Goal: Complete application form

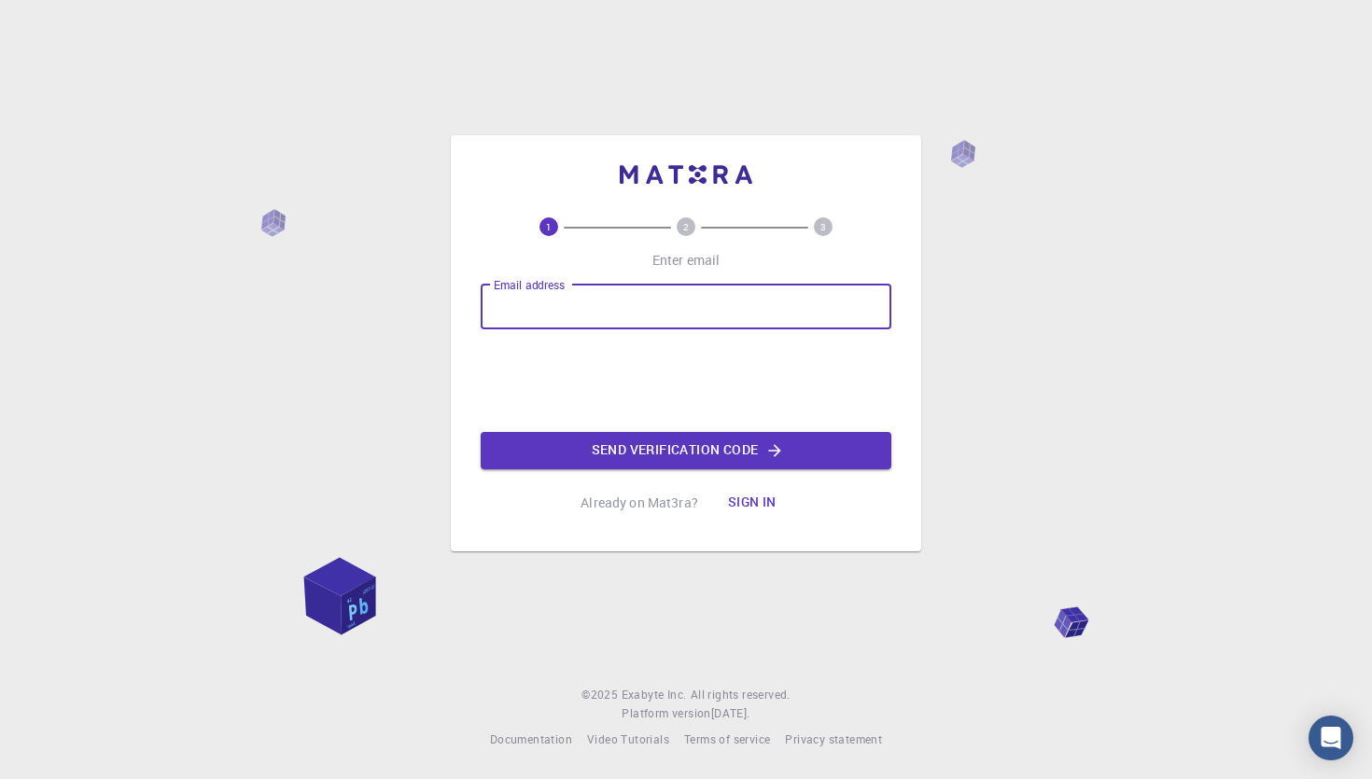
click at [592, 306] on input "Email address" at bounding box center [686, 307] width 411 height 45
type input "[EMAIL_ADDRESS][DOMAIN_NAME]"
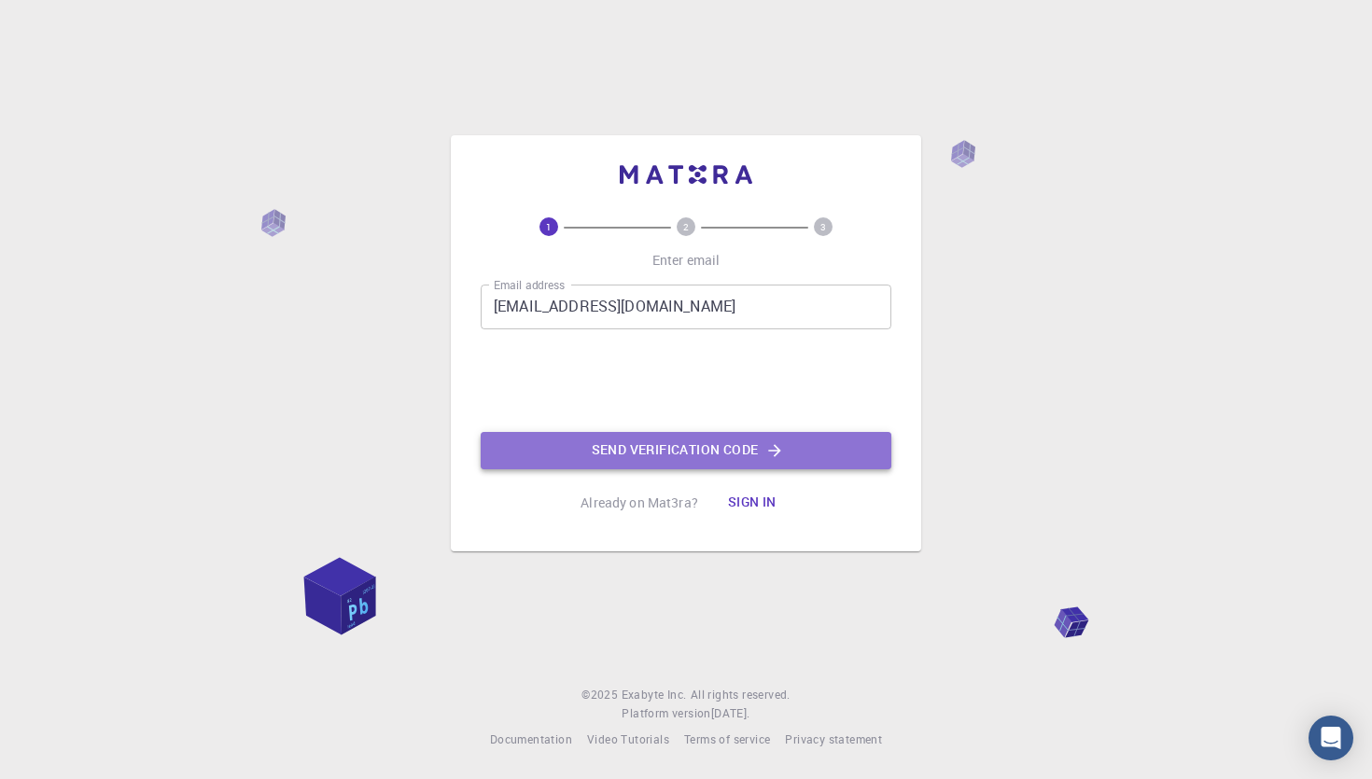
click at [677, 450] on button "Send verification code" at bounding box center [686, 450] width 411 height 37
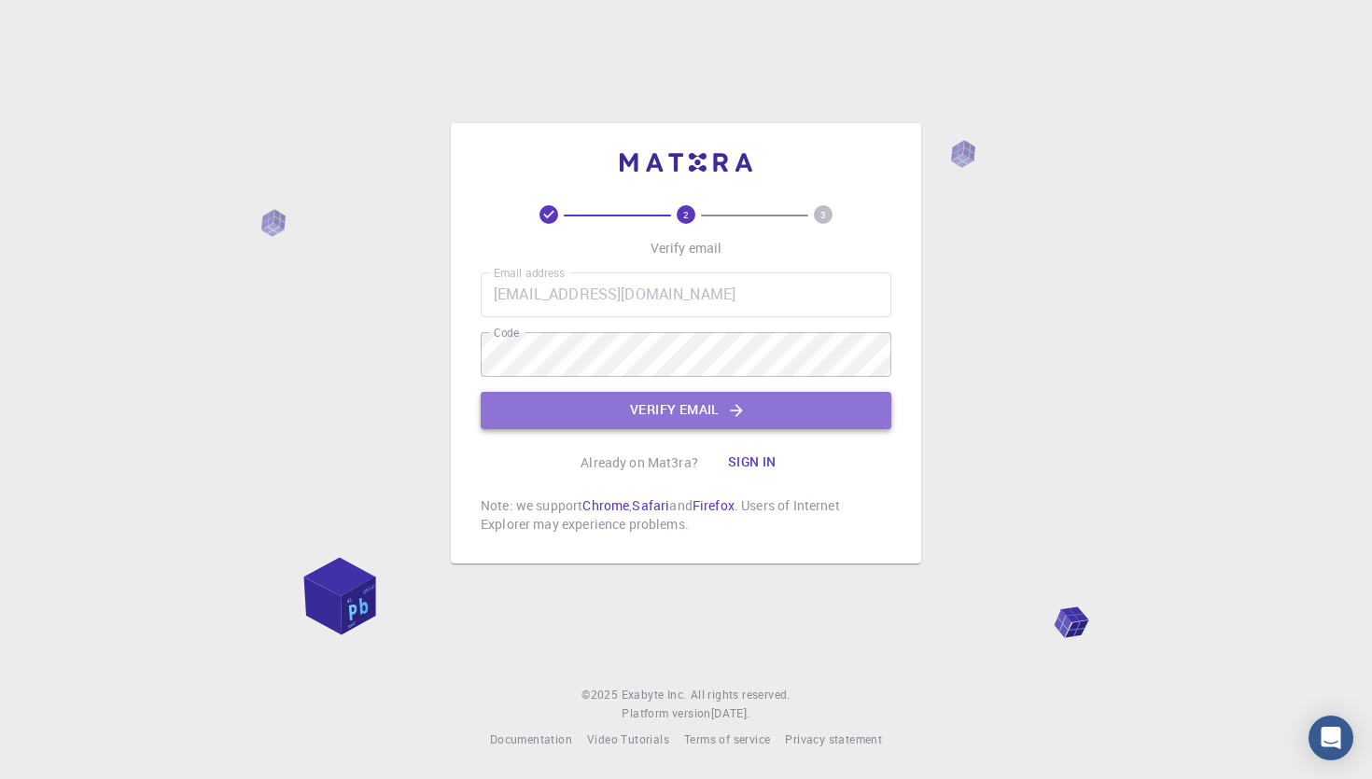
click at [525, 393] on button "Verify email" at bounding box center [686, 410] width 411 height 37
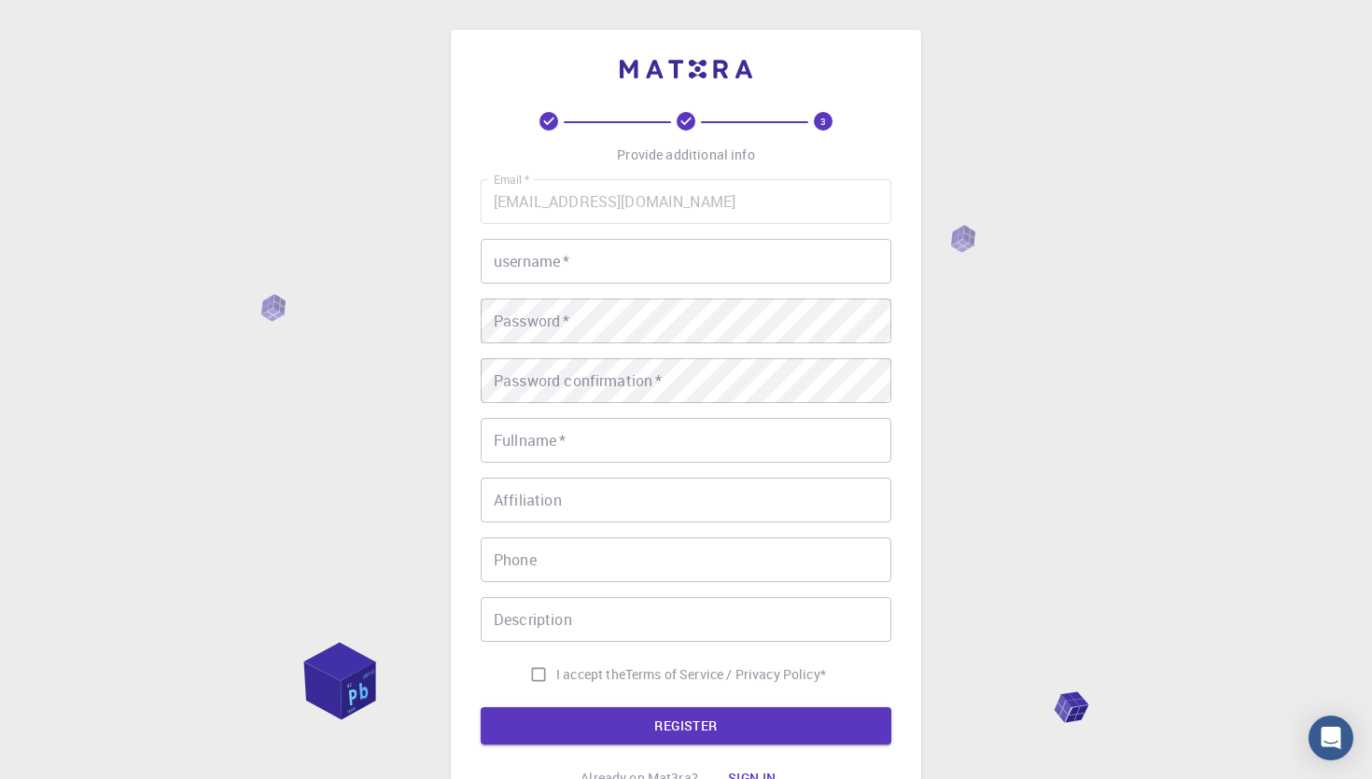
click at [634, 262] on input "username   *" at bounding box center [686, 261] width 411 height 45
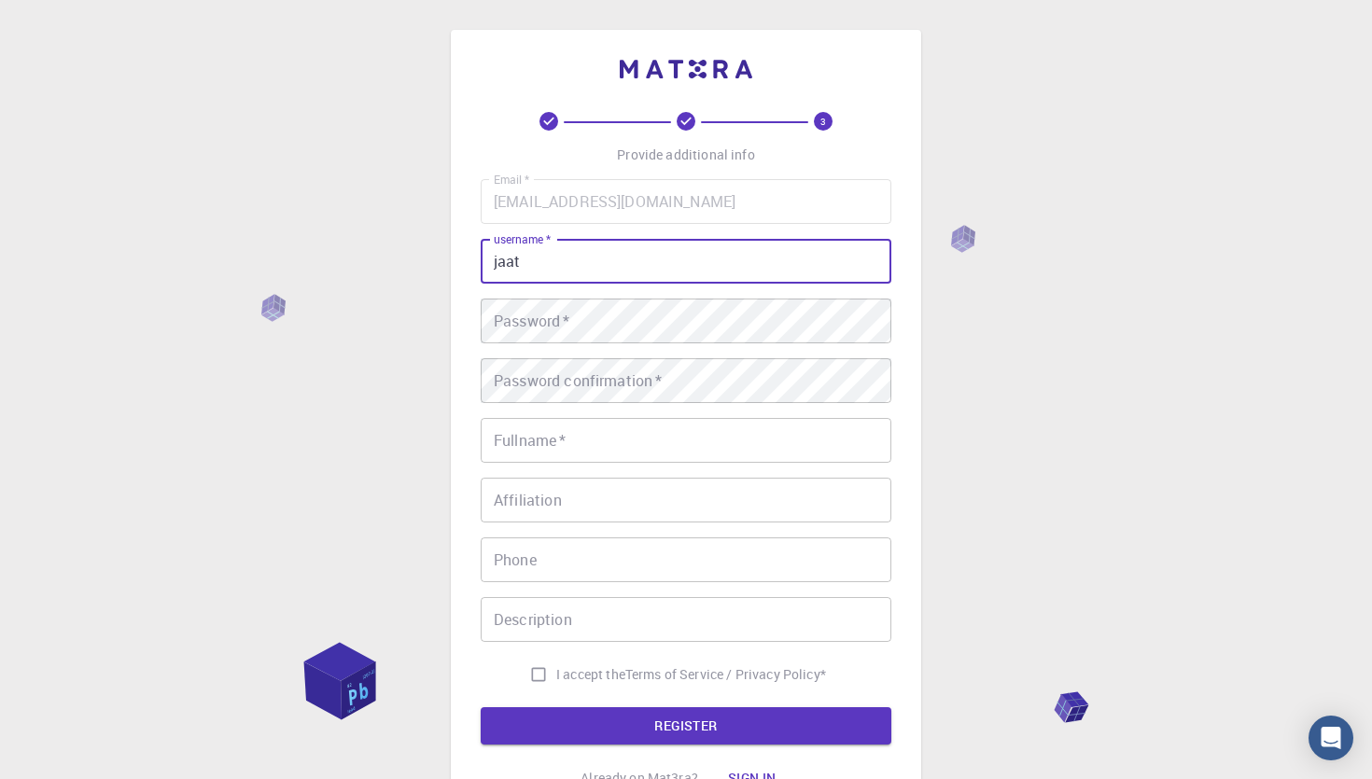
type input "jaat"
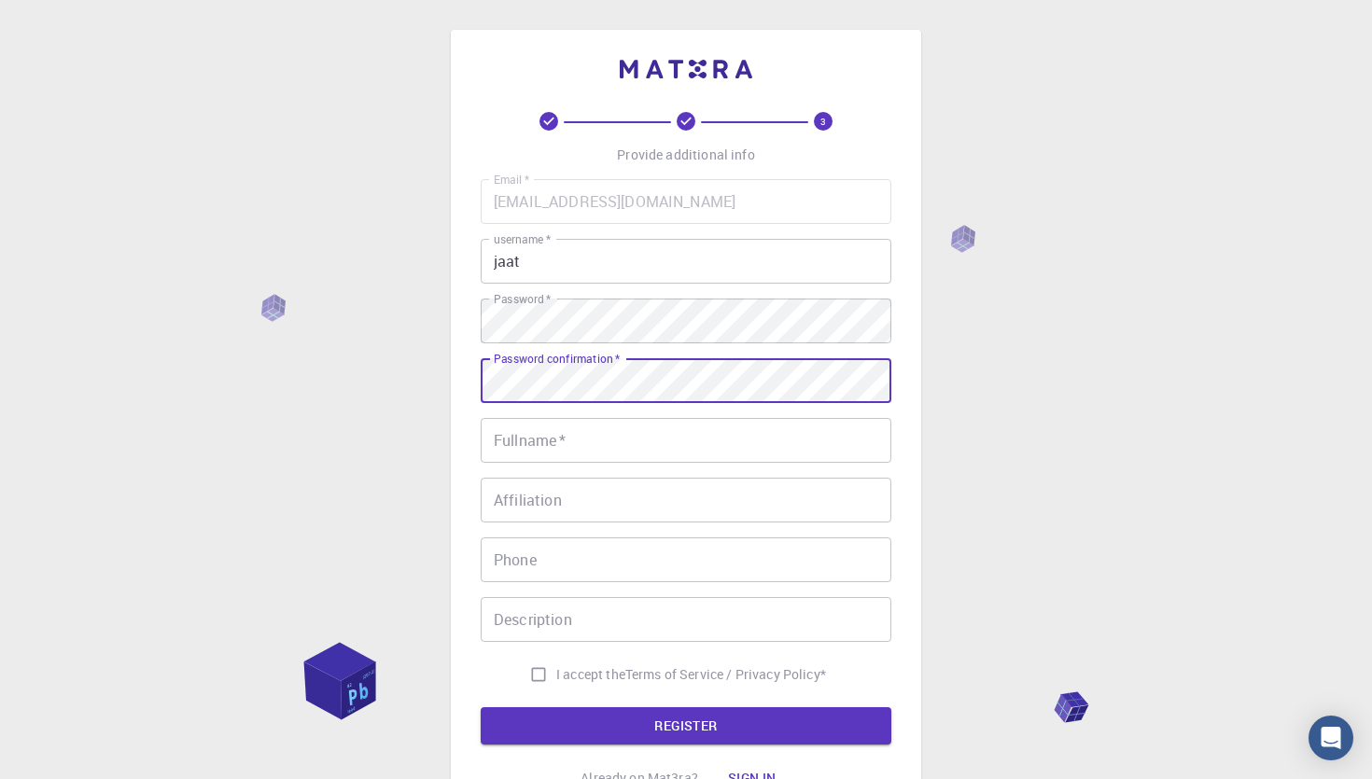
click at [590, 453] on input "Fullname   *" at bounding box center [686, 440] width 411 height 45
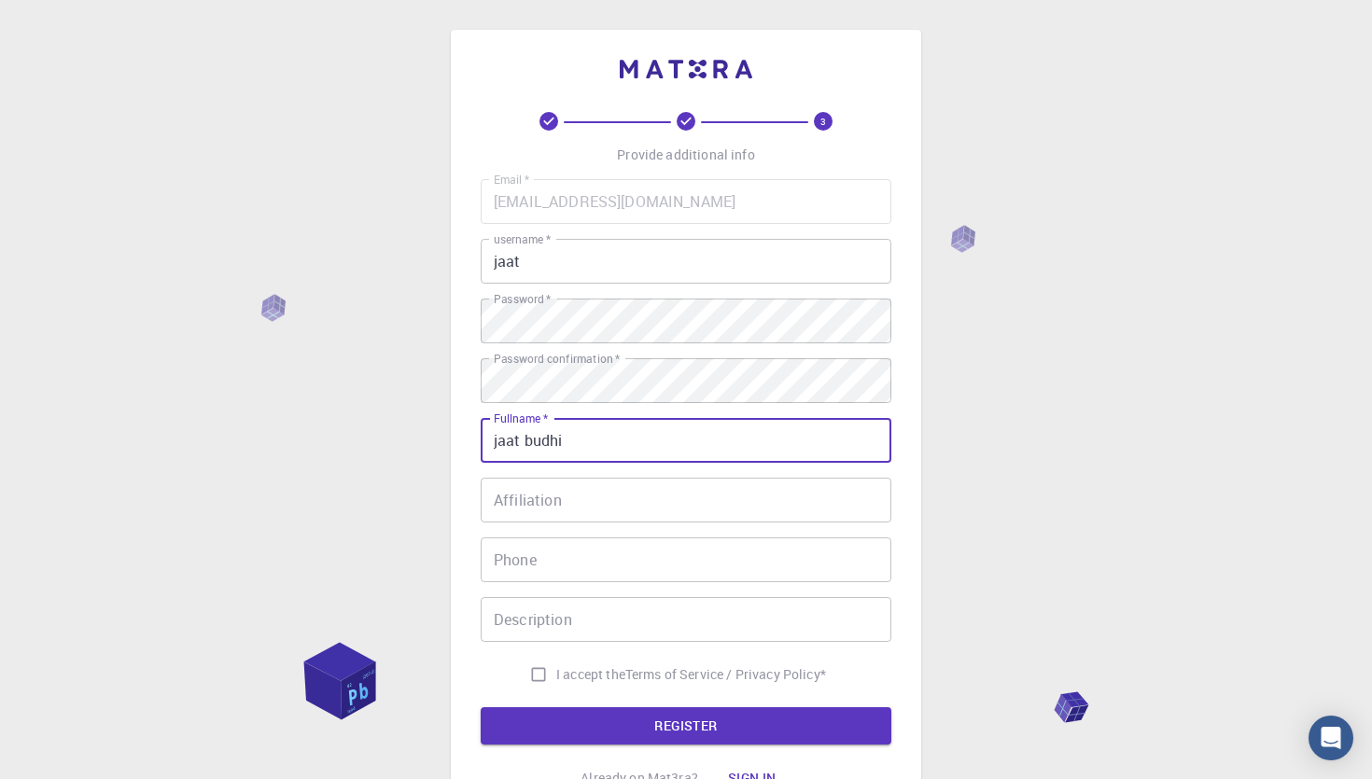
type input "jaat budhi"
click at [566, 498] on input "Affiliation" at bounding box center [686, 500] width 411 height 45
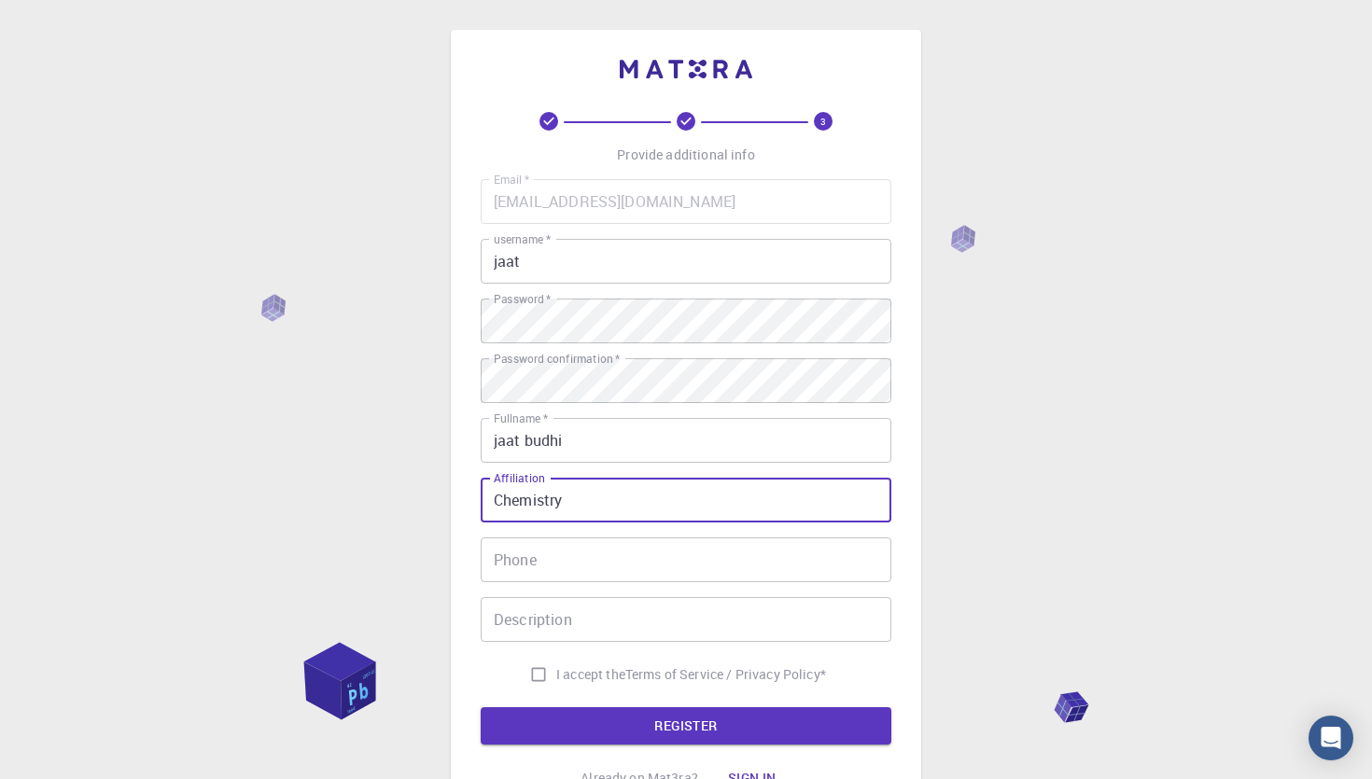
type input "Chemistry"
click at [564, 558] on input "Phone" at bounding box center [686, 559] width 411 height 45
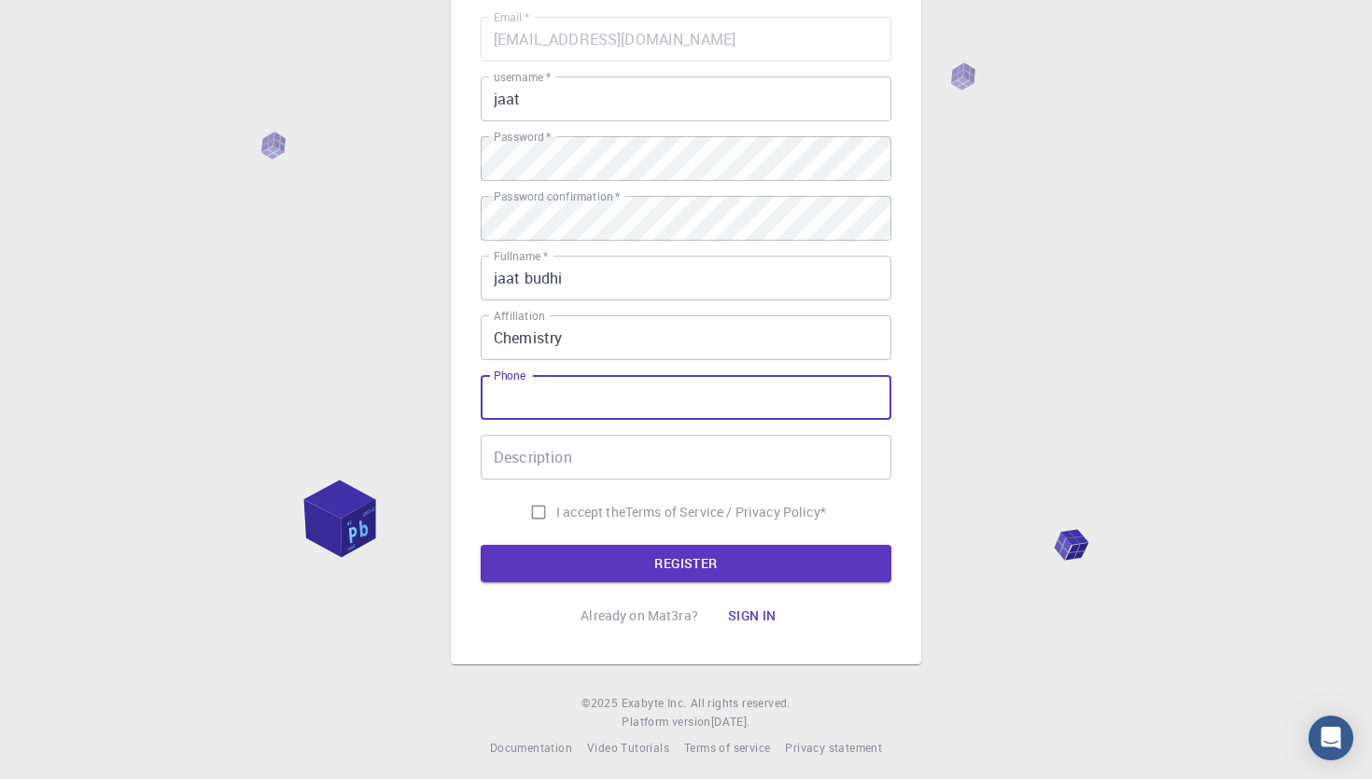
scroll to position [173, 0]
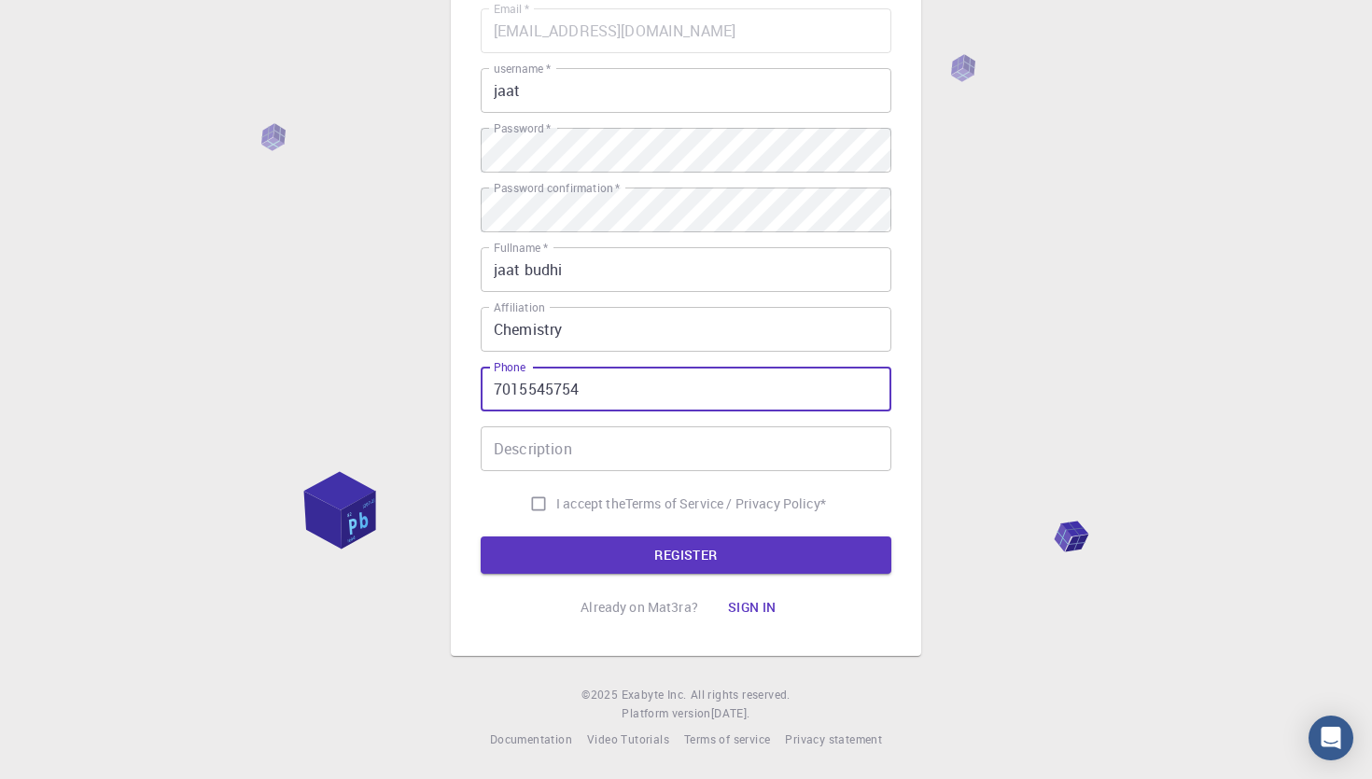
type input "7015545754"
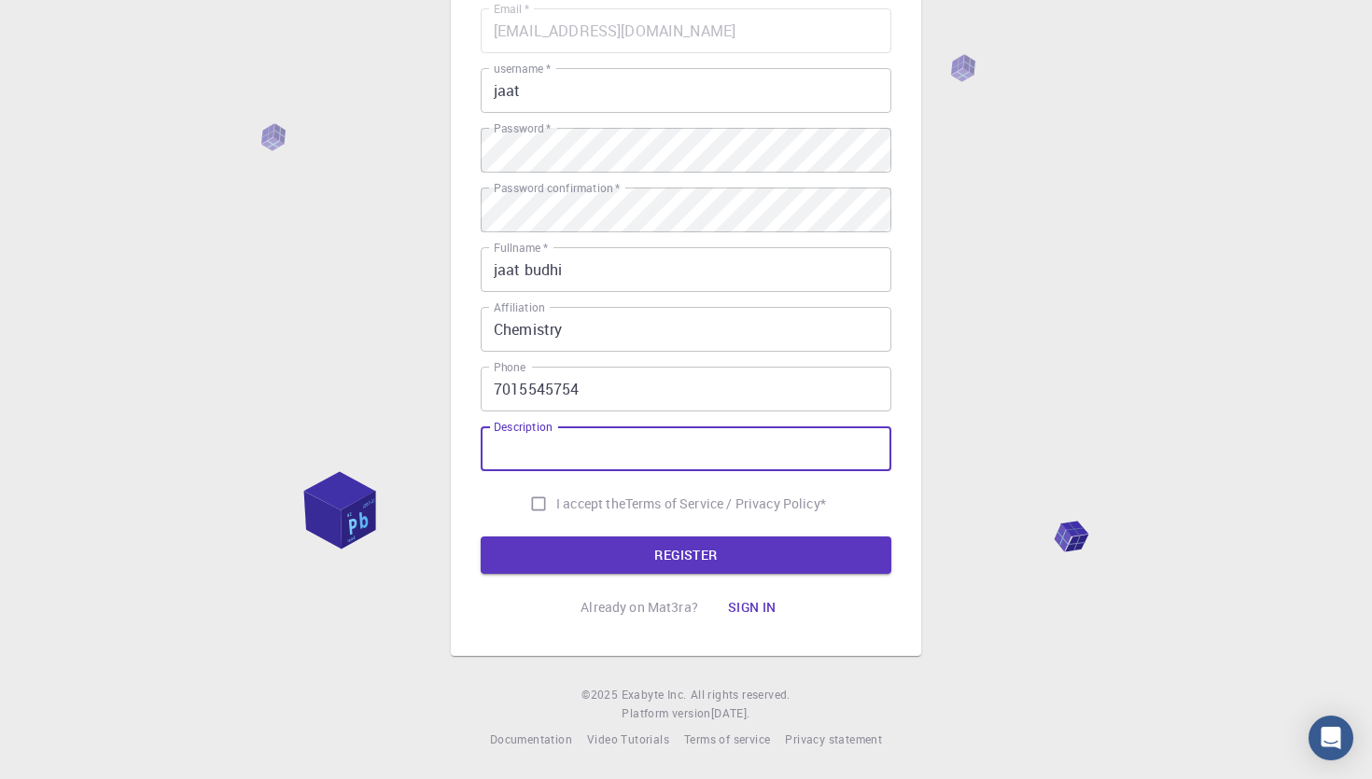
click at [621, 458] on input "Description" at bounding box center [686, 448] width 411 height 45
type input "Research Chemist"
click at [537, 509] on input "I accept the Terms of Service / Privacy Policy *" at bounding box center [538, 503] width 35 height 35
checkbox input "true"
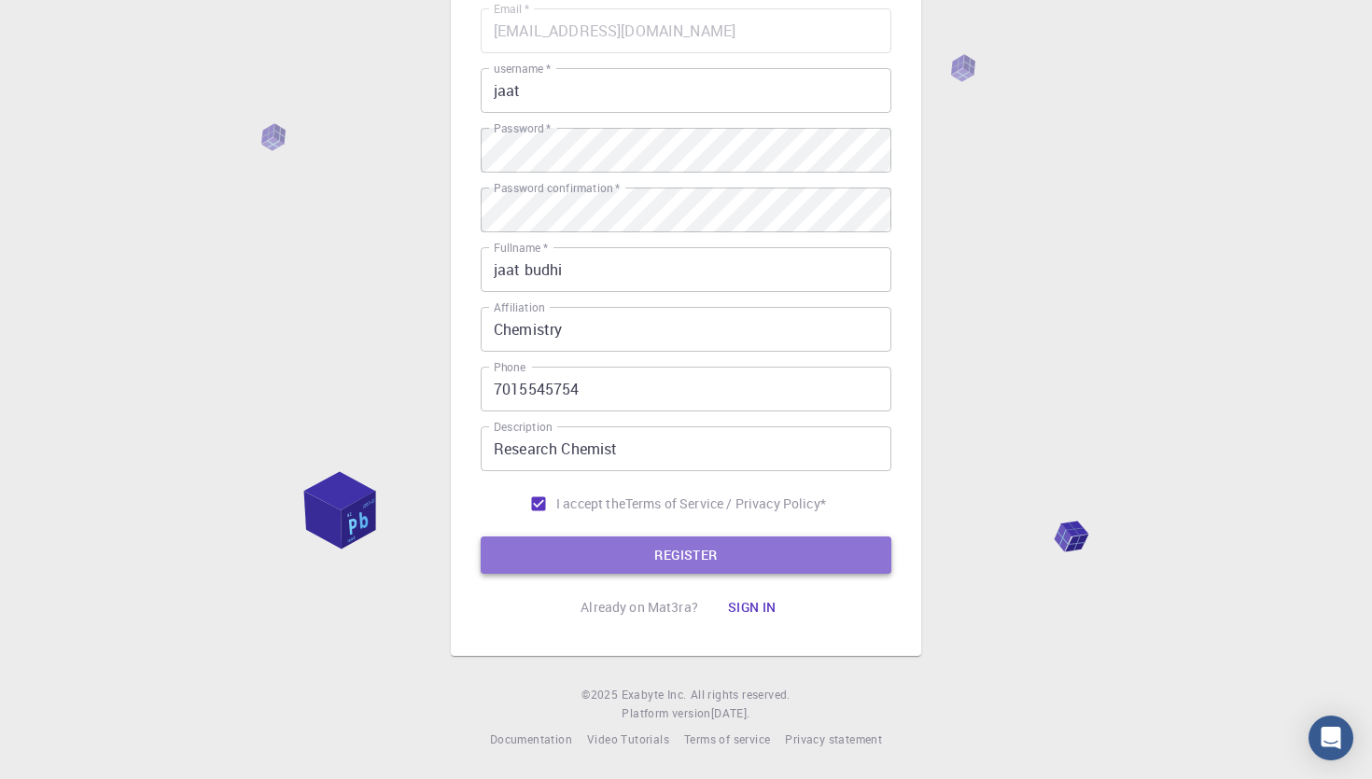
click at [597, 551] on button "REGISTER" at bounding box center [686, 554] width 411 height 37
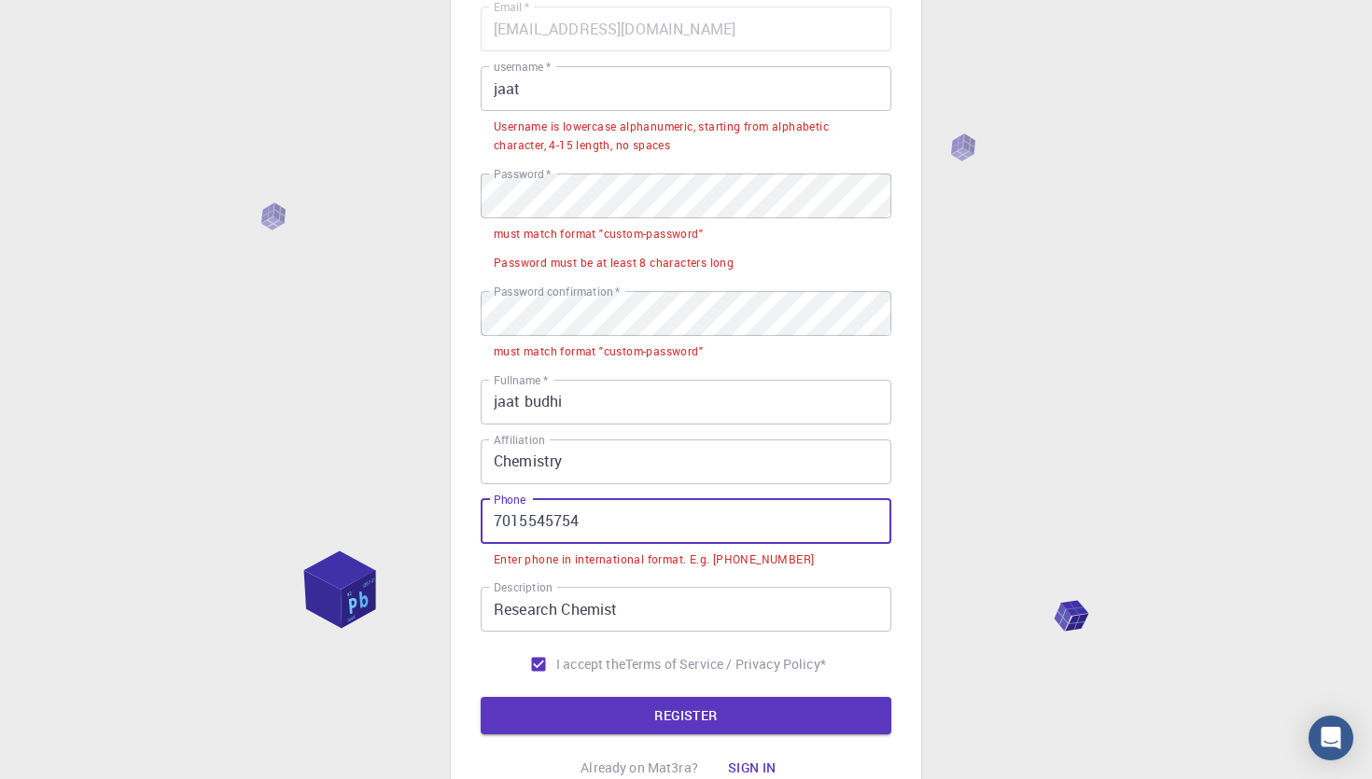
click at [495, 525] on input "7015545754" at bounding box center [686, 521] width 411 height 45
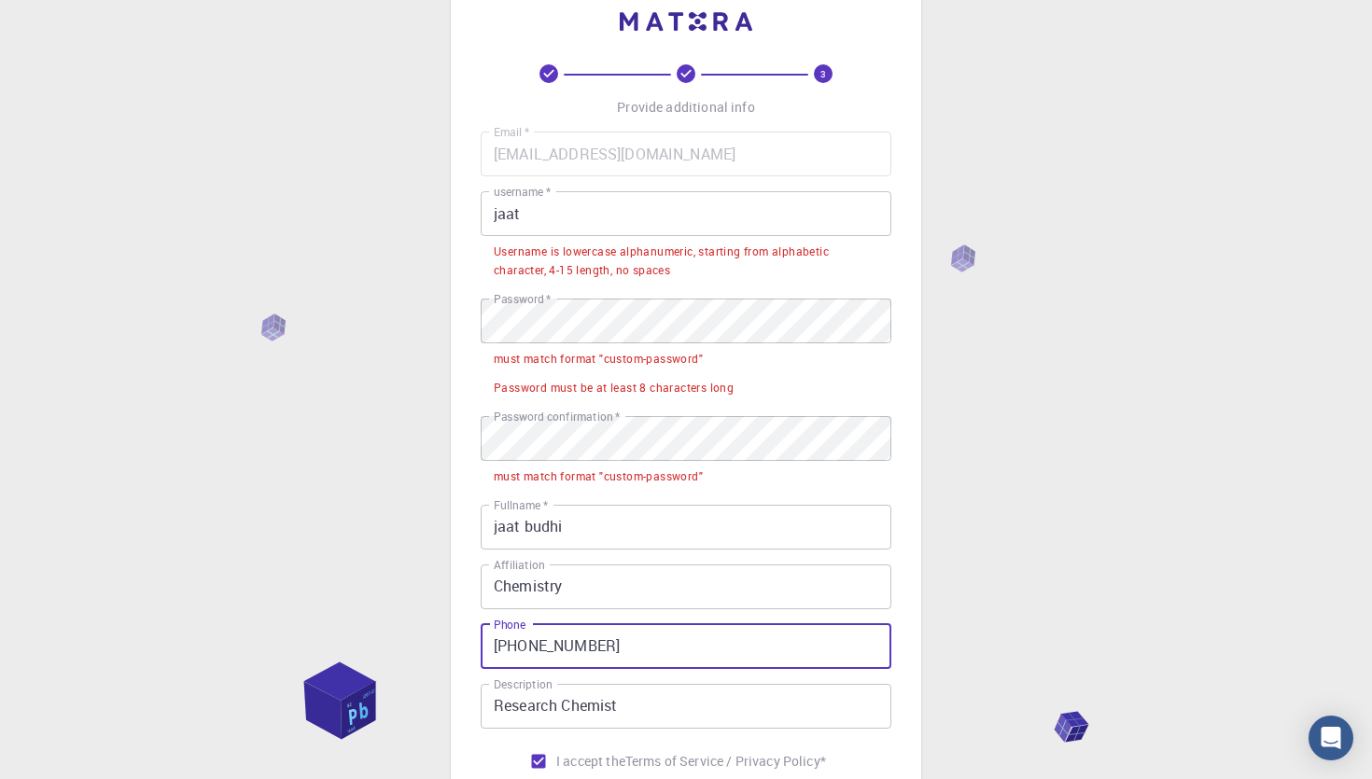
scroll to position [32, 0]
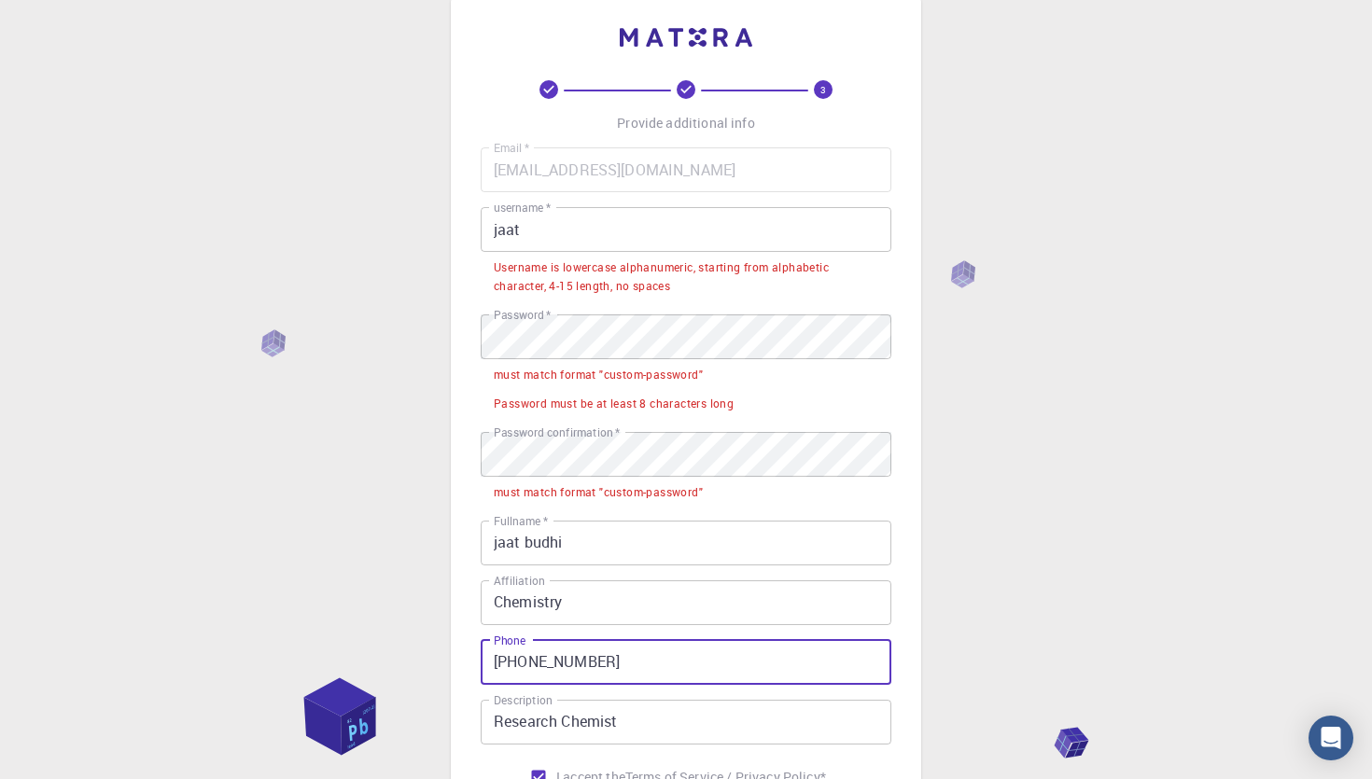
type input "[PHONE_NUMBER]"
click at [601, 230] on input "jaat" at bounding box center [686, 229] width 411 height 45
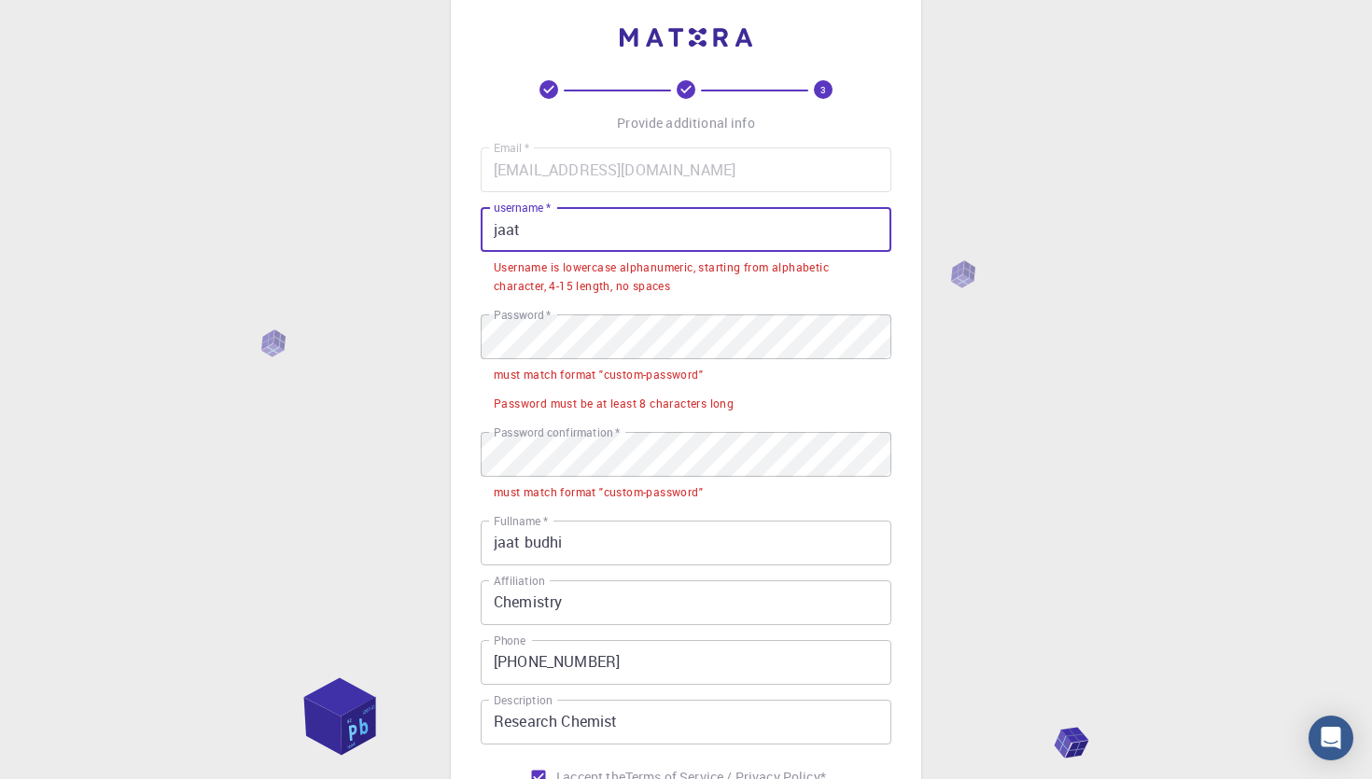
drag, startPoint x: 601, startPoint y: 230, endPoint x: 481, endPoint y: 230, distance: 120.4
click at [481, 230] on input "jaat" at bounding box center [686, 229] width 411 height 45
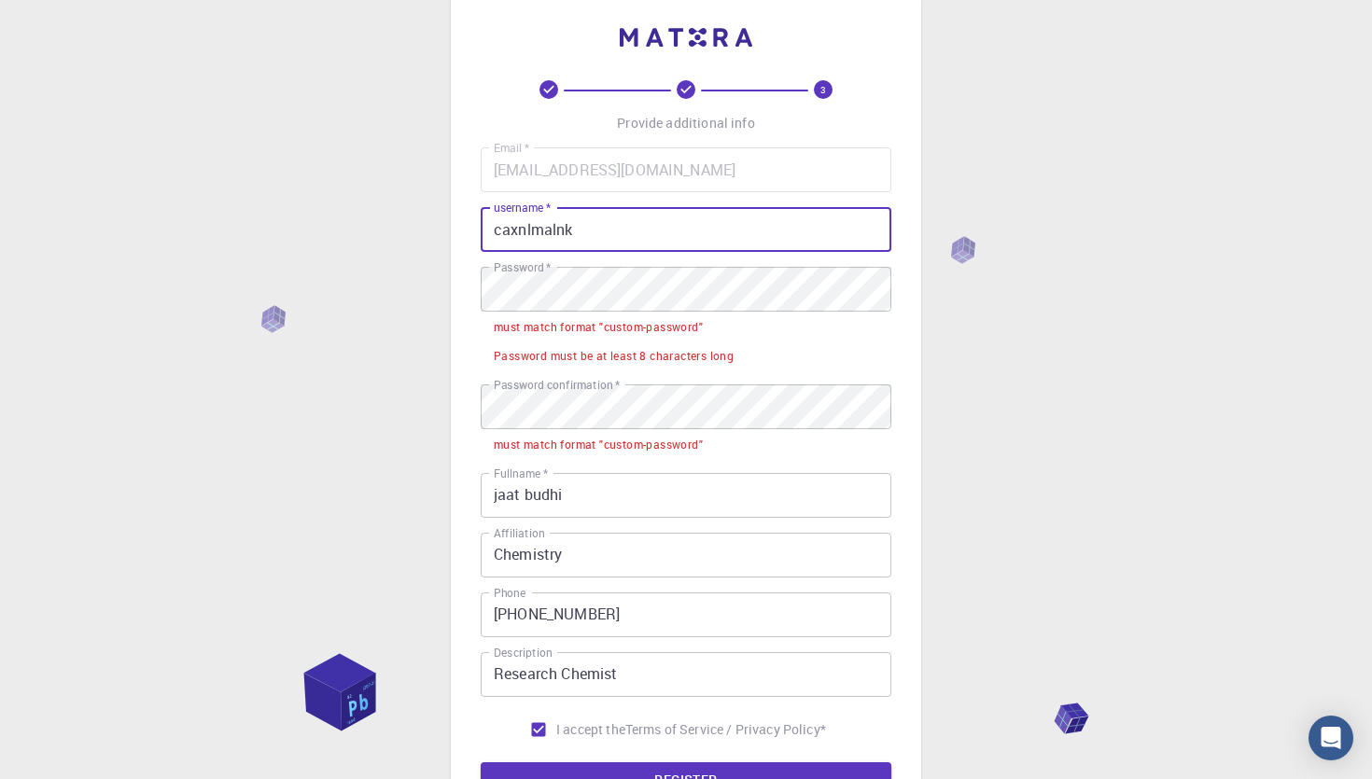
type input "caxnlmalnk"
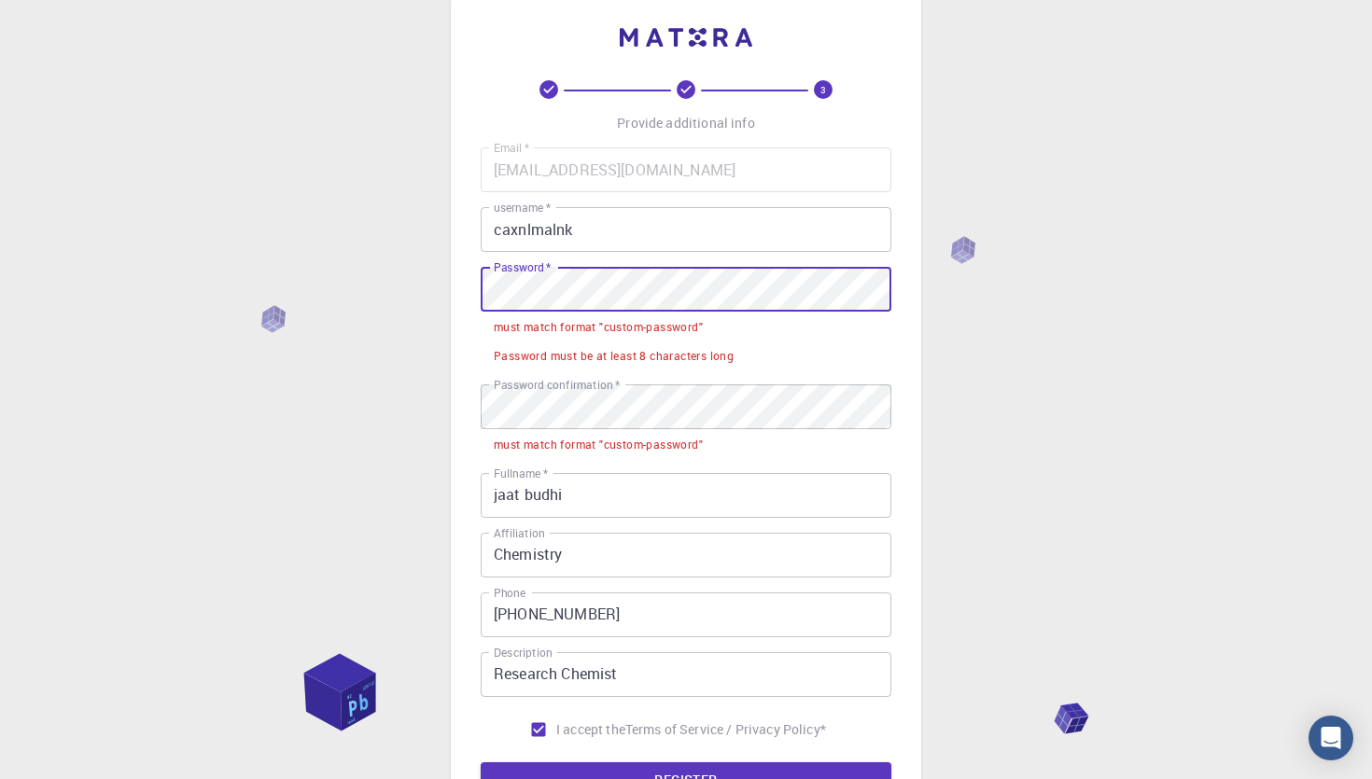
click at [473, 285] on div "3 Provide additional info Email   * [EMAIL_ADDRESS][DOMAIN_NAME] Email   * user…" at bounding box center [686, 440] width 470 height 884
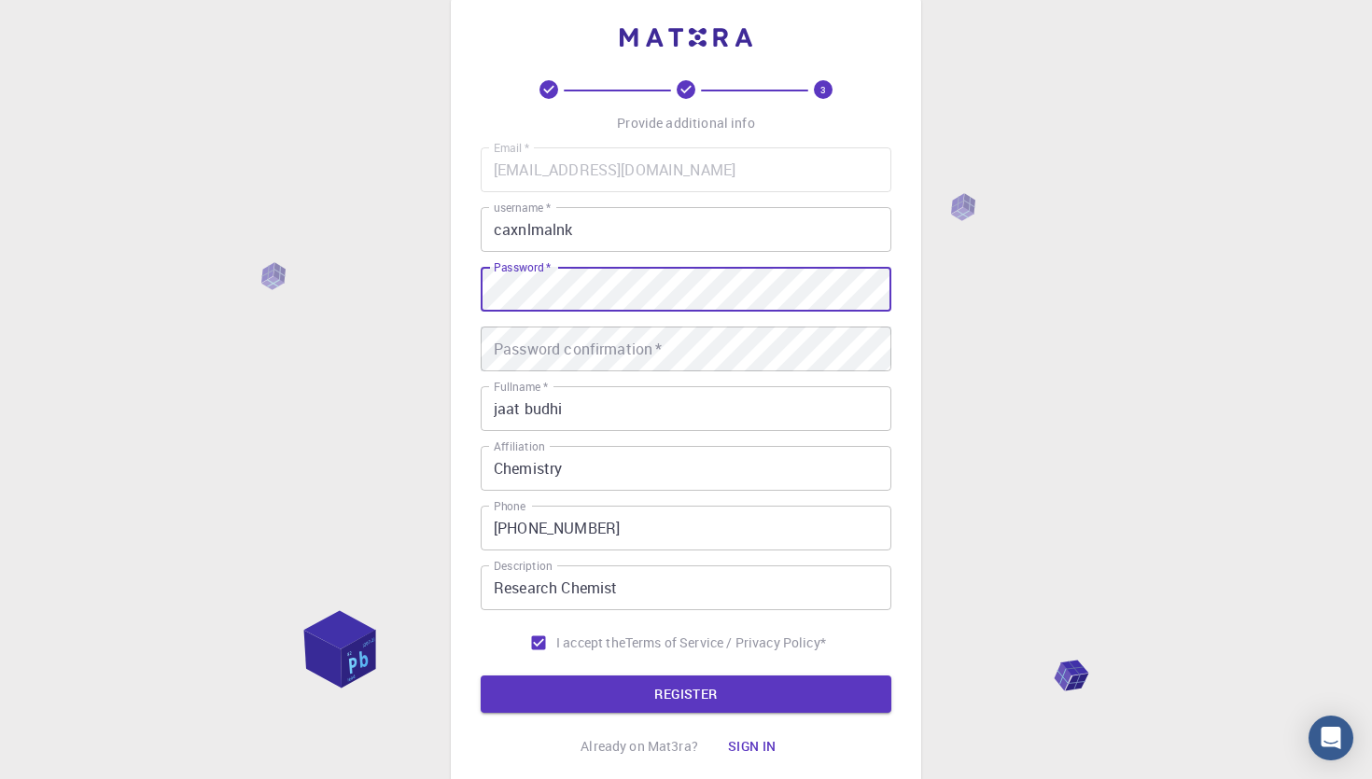
click at [480, 284] on div "3 Provide additional info Email   * [EMAIL_ADDRESS][DOMAIN_NAME] Email   * user…" at bounding box center [686, 396] width 470 height 797
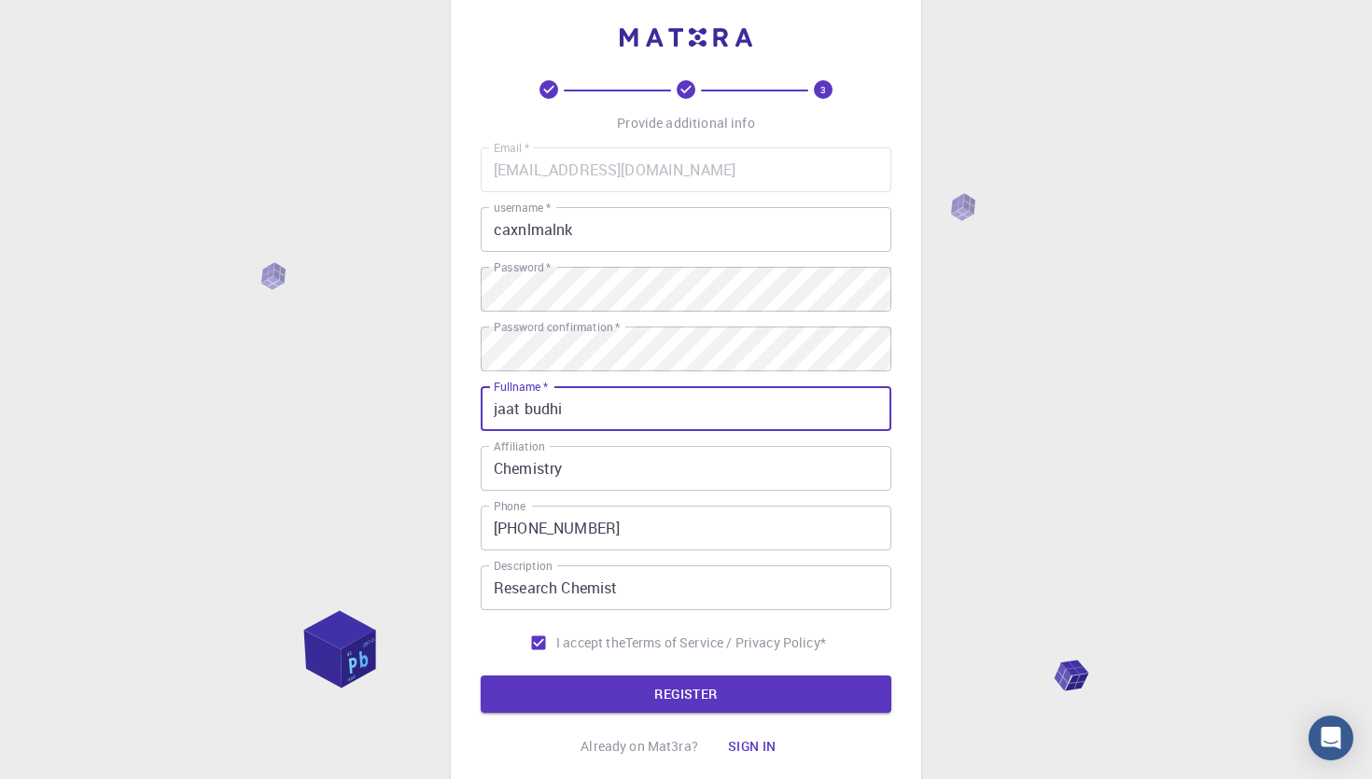
drag, startPoint x: 571, startPoint y: 408, endPoint x: 454, endPoint y: 409, distance: 116.6
click at [454, 409] on div "3 Provide additional info Email   * [EMAIL_ADDRESS][DOMAIN_NAME] Email   * user…" at bounding box center [686, 396] width 470 height 797
type input "caxnl malnk"
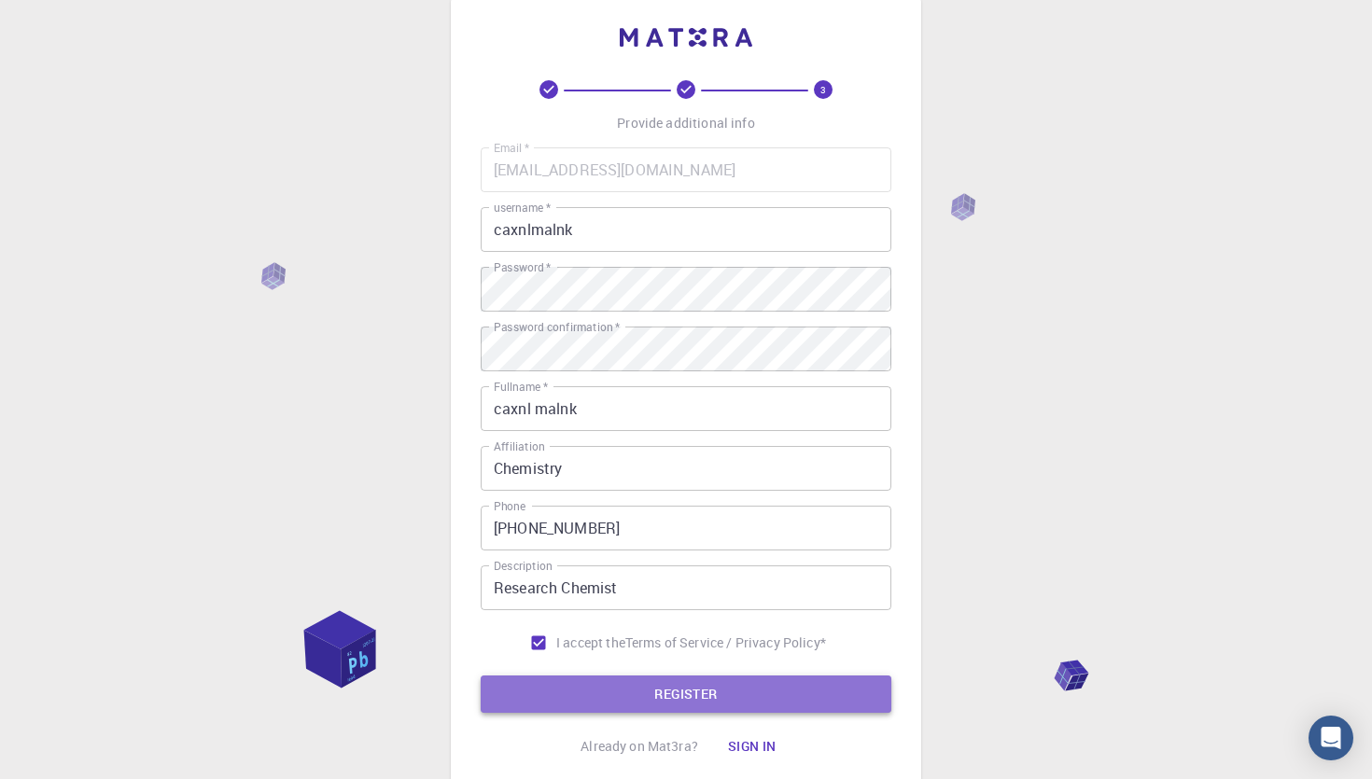
click at [539, 681] on button "REGISTER" at bounding box center [686, 694] width 411 height 37
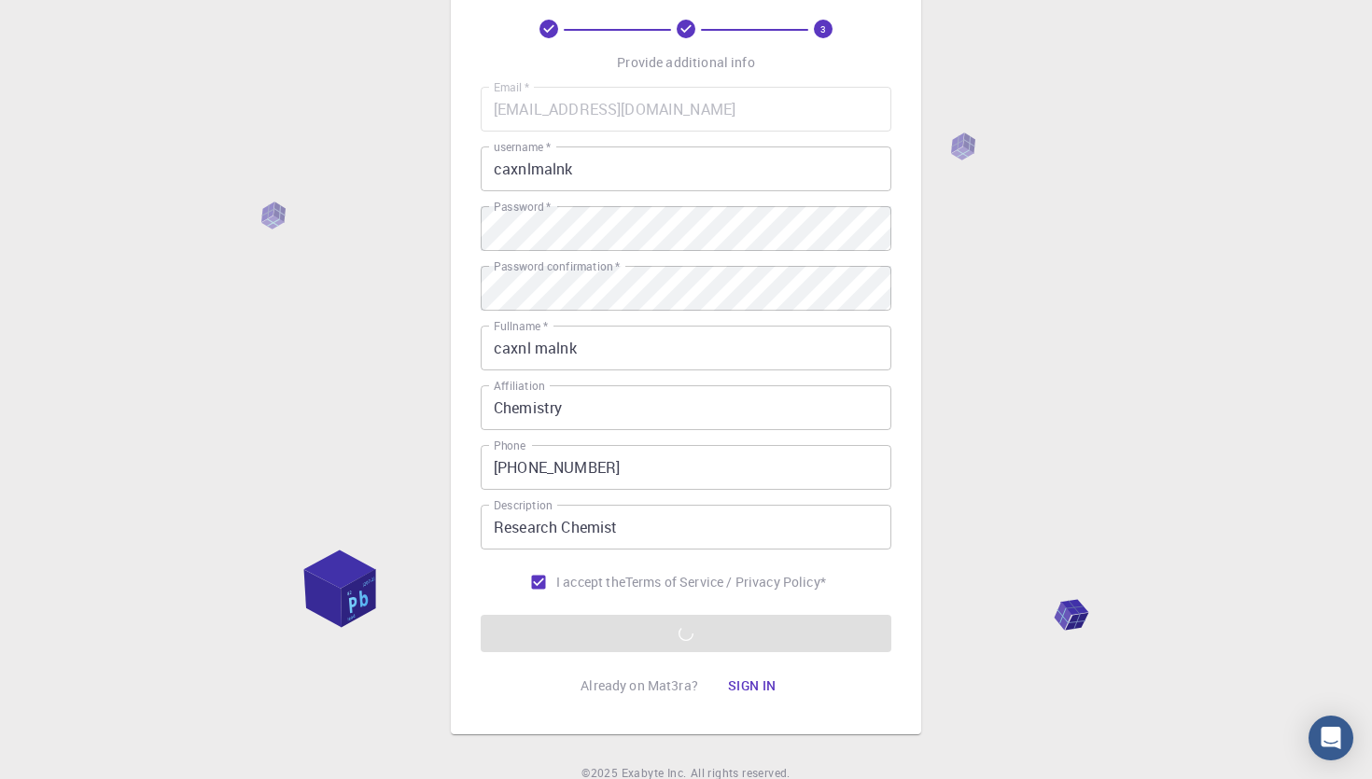
scroll to position [64, 0]
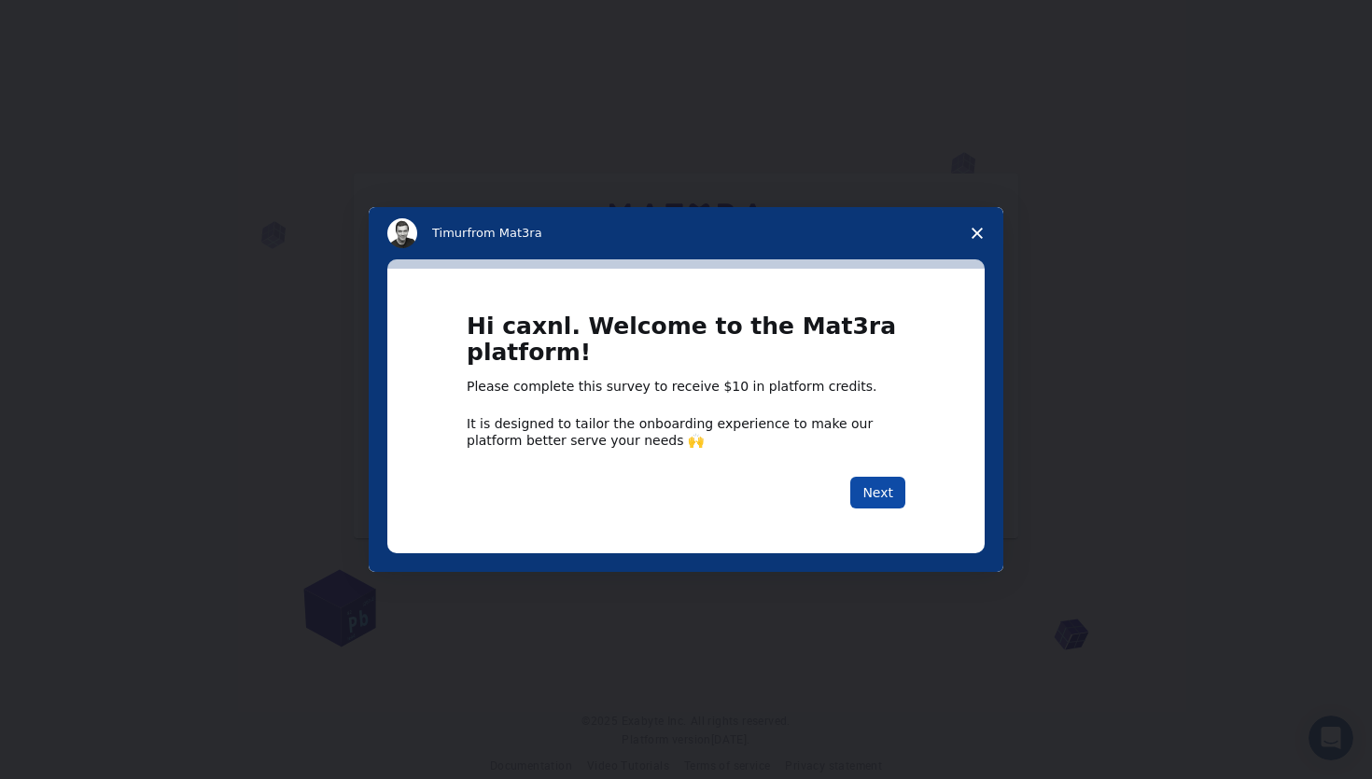
click at [879, 492] on button "Next" at bounding box center [877, 493] width 55 height 32
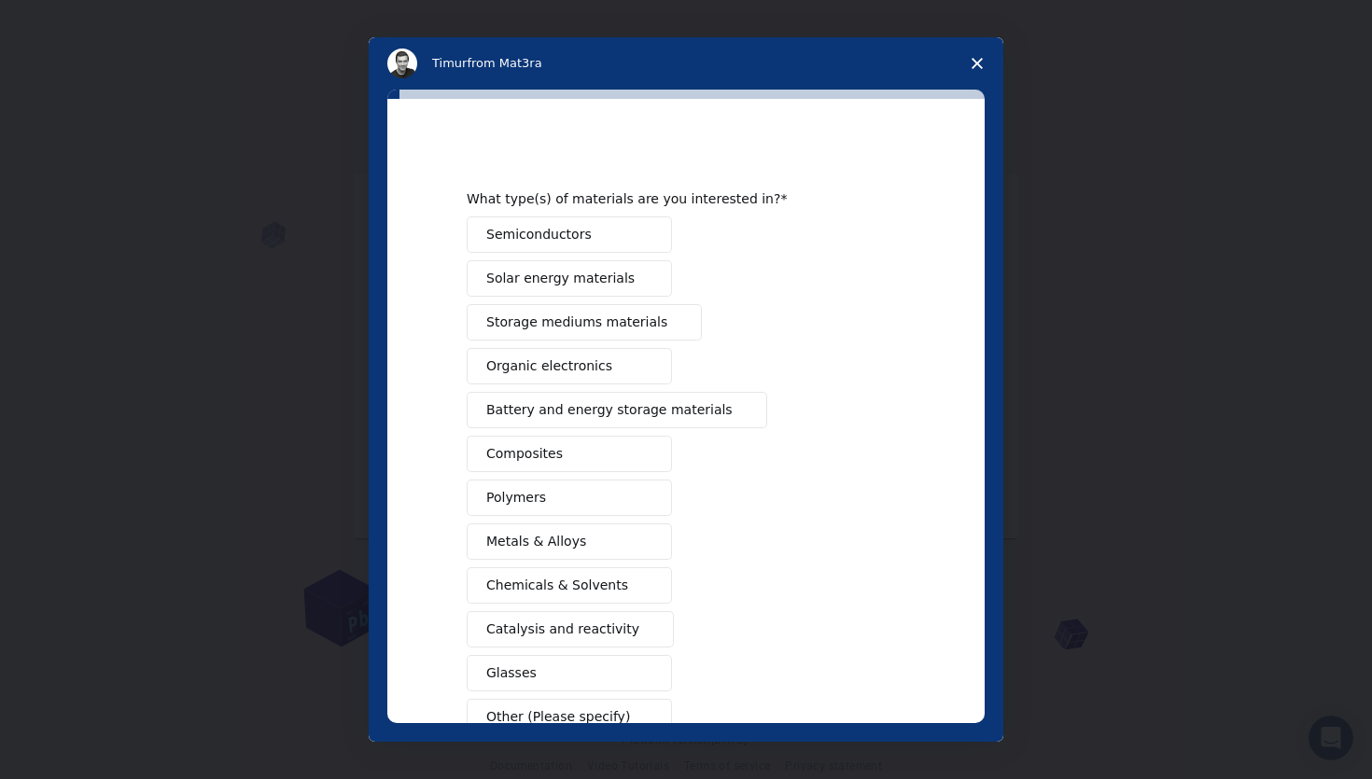
scroll to position [121, 0]
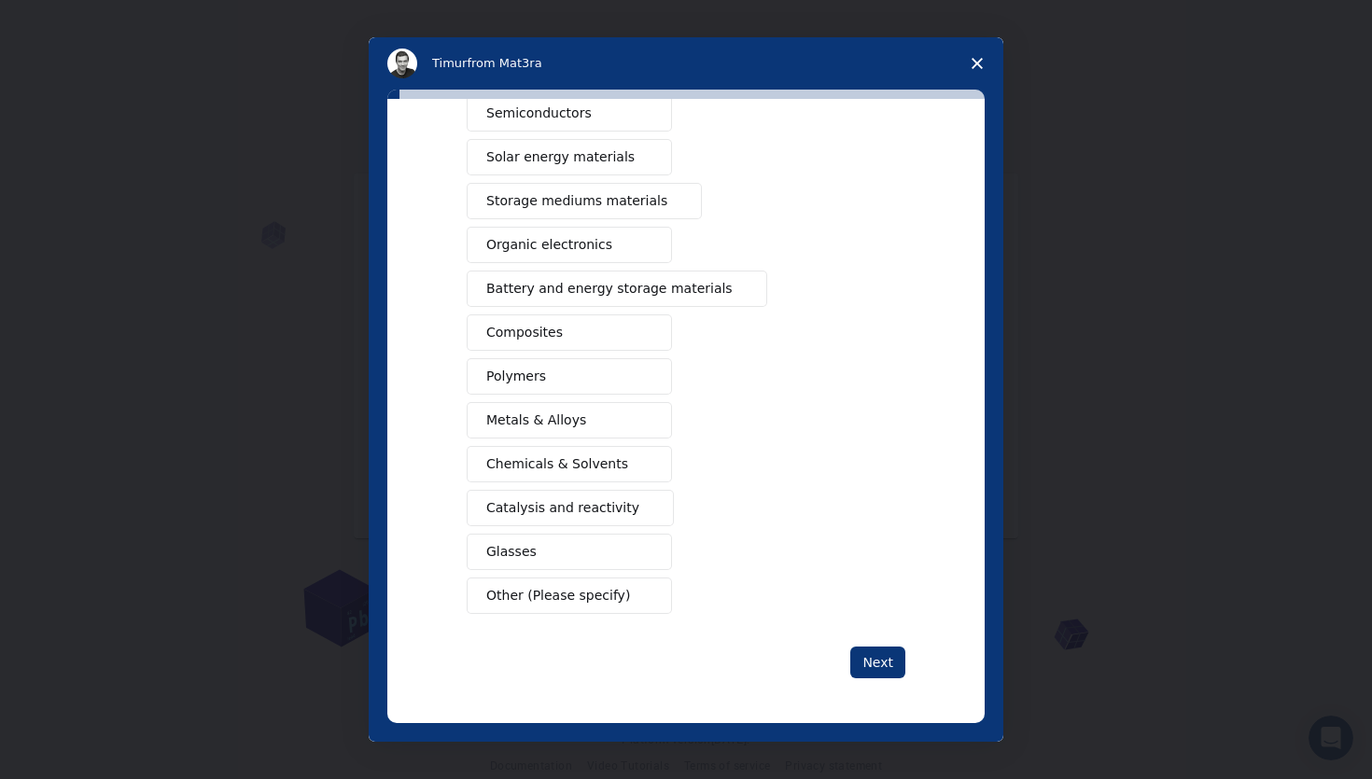
click at [566, 425] on span "Metals & Alloys" at bounding box center [536, 421] width 100 height 20
click at [549, 504] on span "Catalysis and reactivity" at bounding box center [562, 508] width 153 height 20
click at [564, 463] on span "Chemicals & Solvents" at bounding box center [557, 464] width 142 height 20
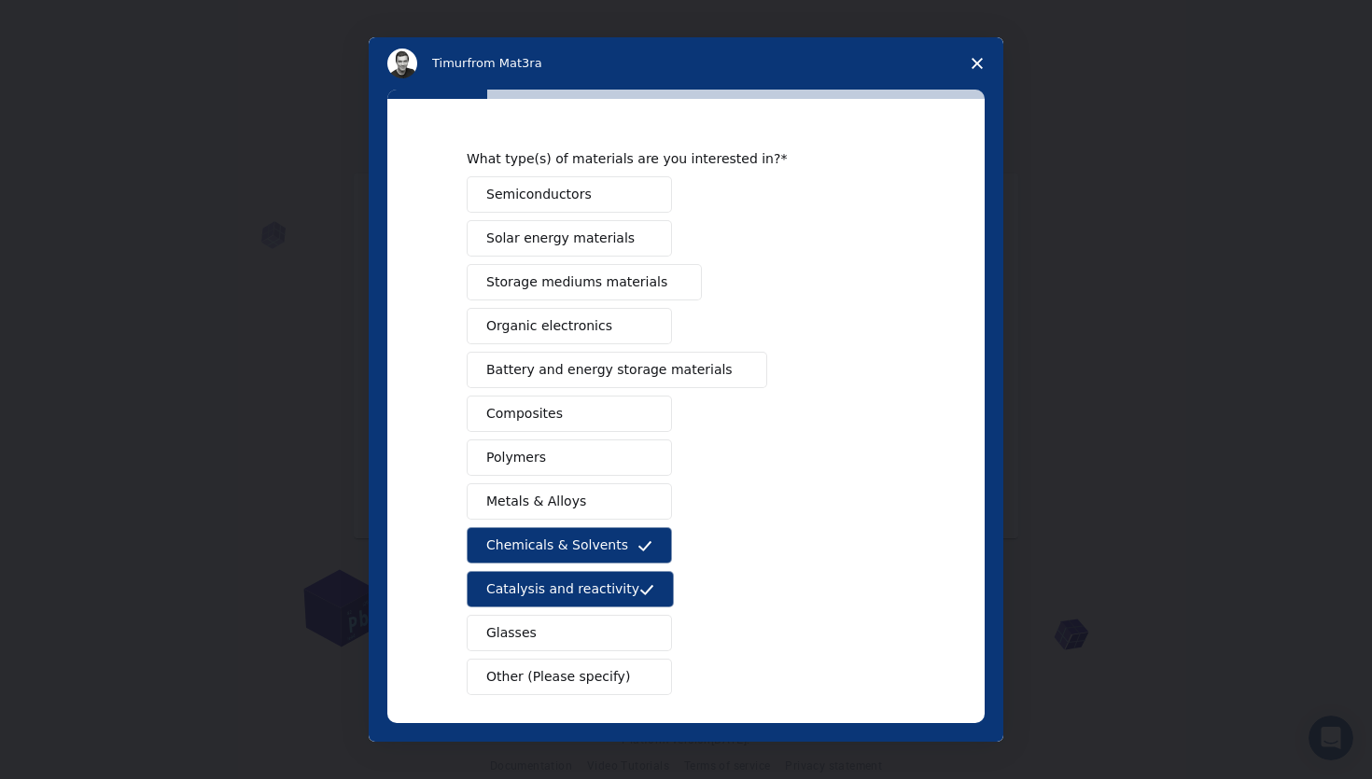
scroll to position [37, 0]
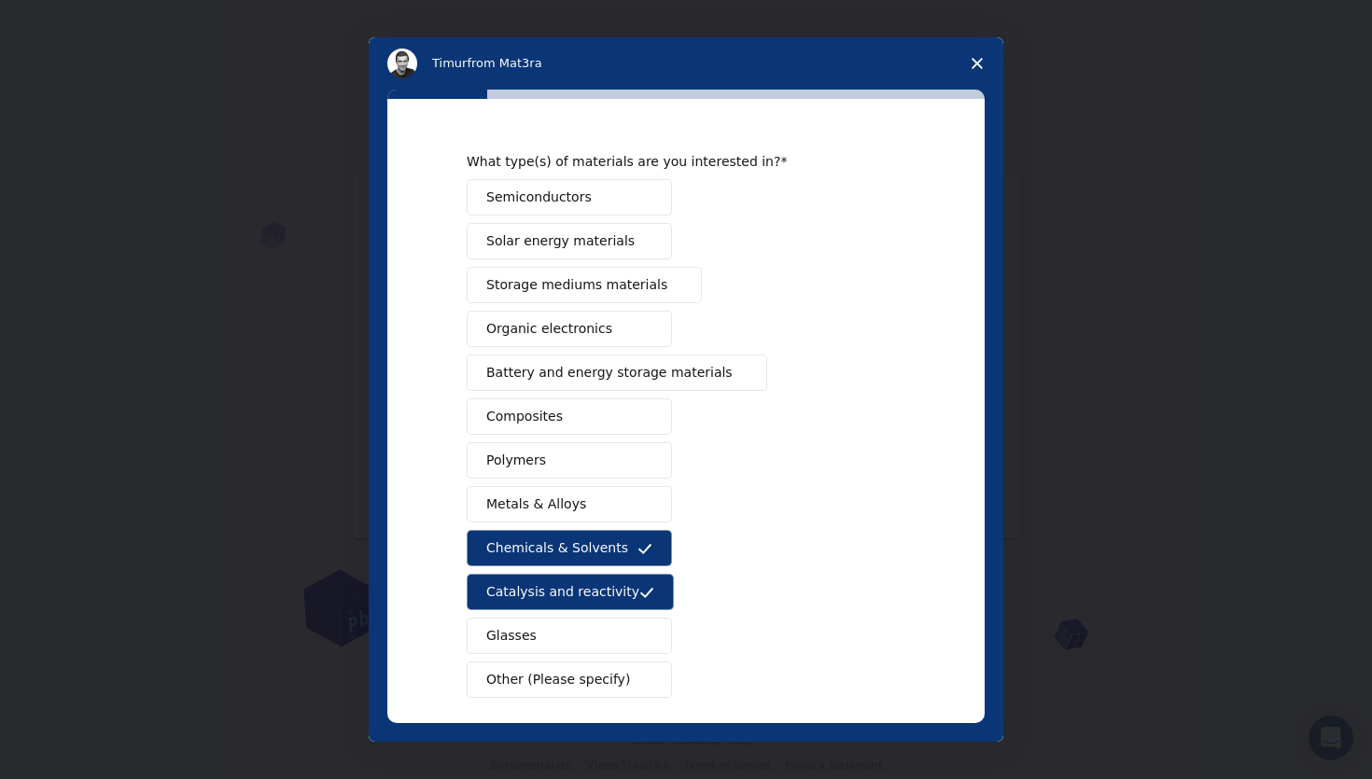
click at [561, 464] on button "Polymers" at bounding box center [569, 460] width 205 height 36
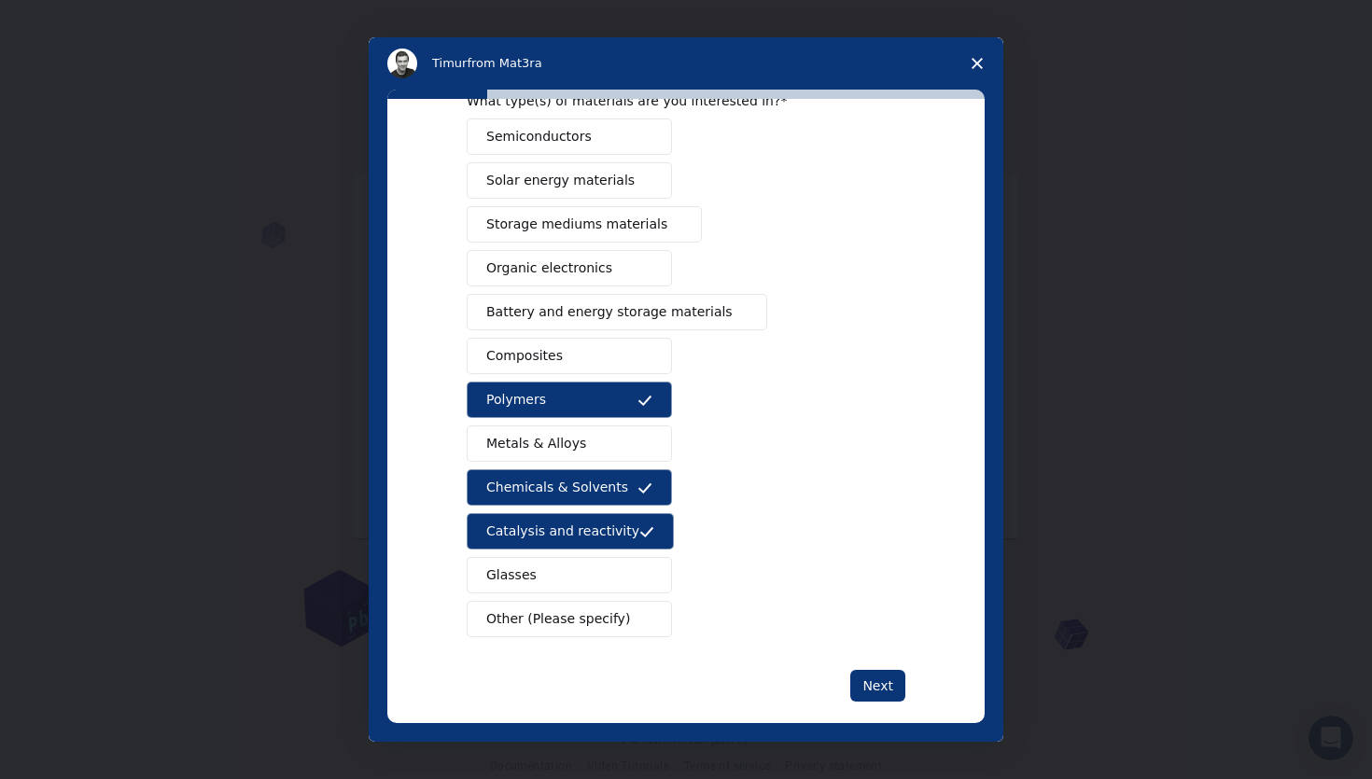
scroll to position [121, 0]
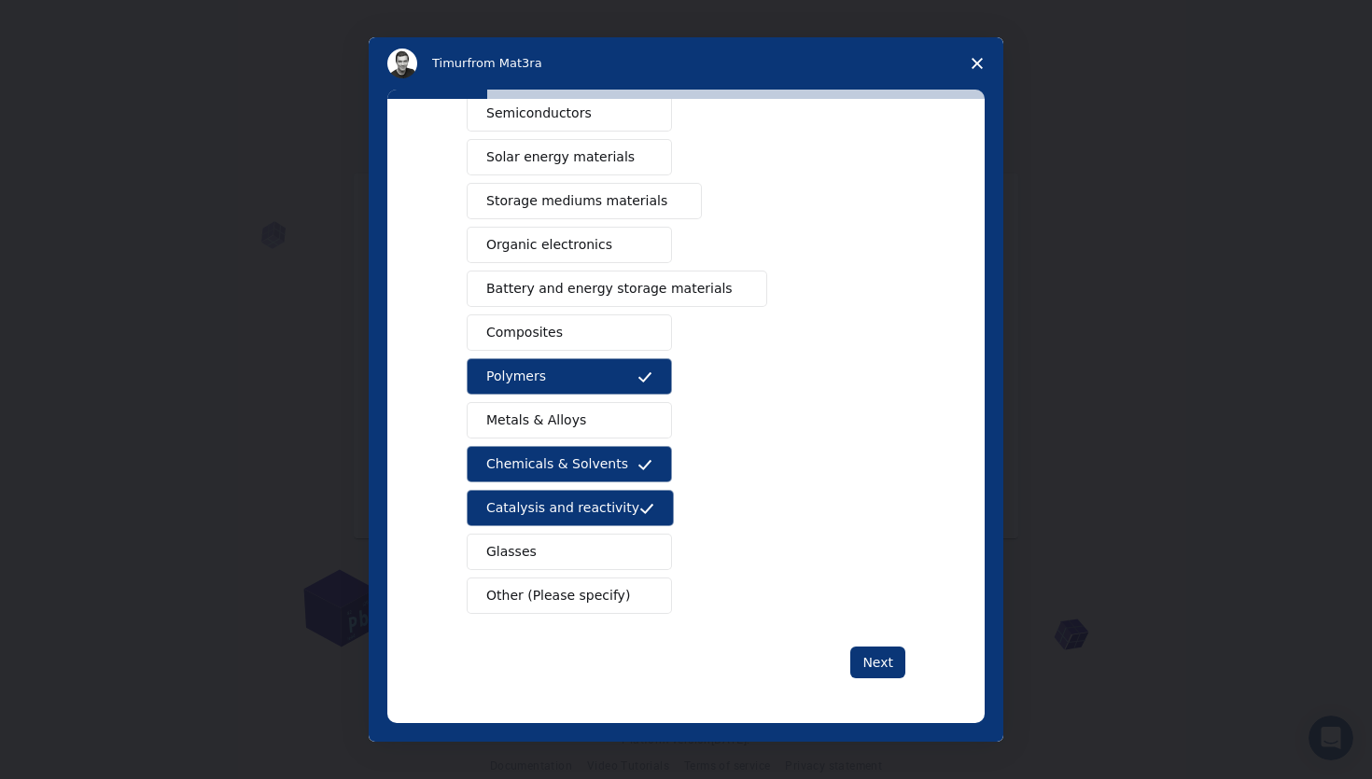
click at [559, 596] on span "Other (Please specify)" at bounding box center [558, 596] width 144 height 20
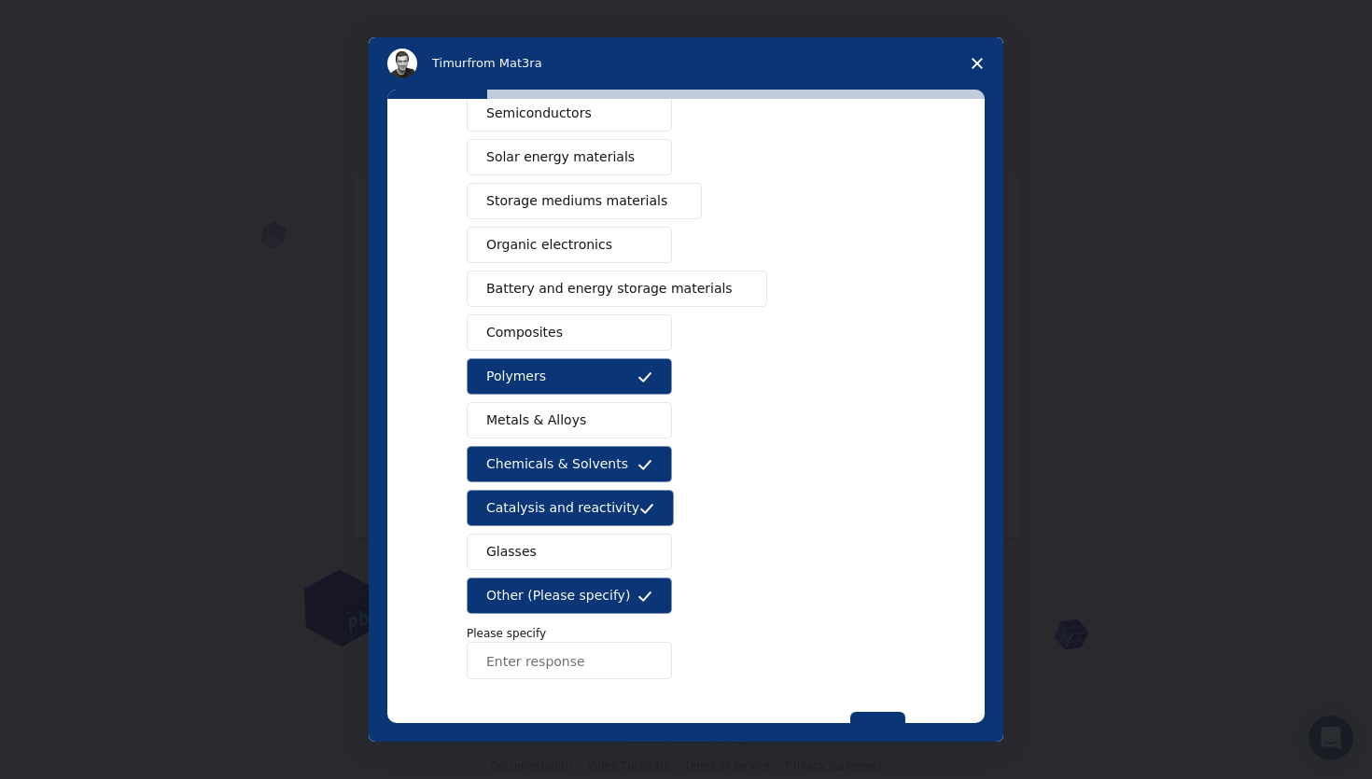
click at [560, 661] on input "Enter response" at bounding box center [569, 660] width 205 height 37
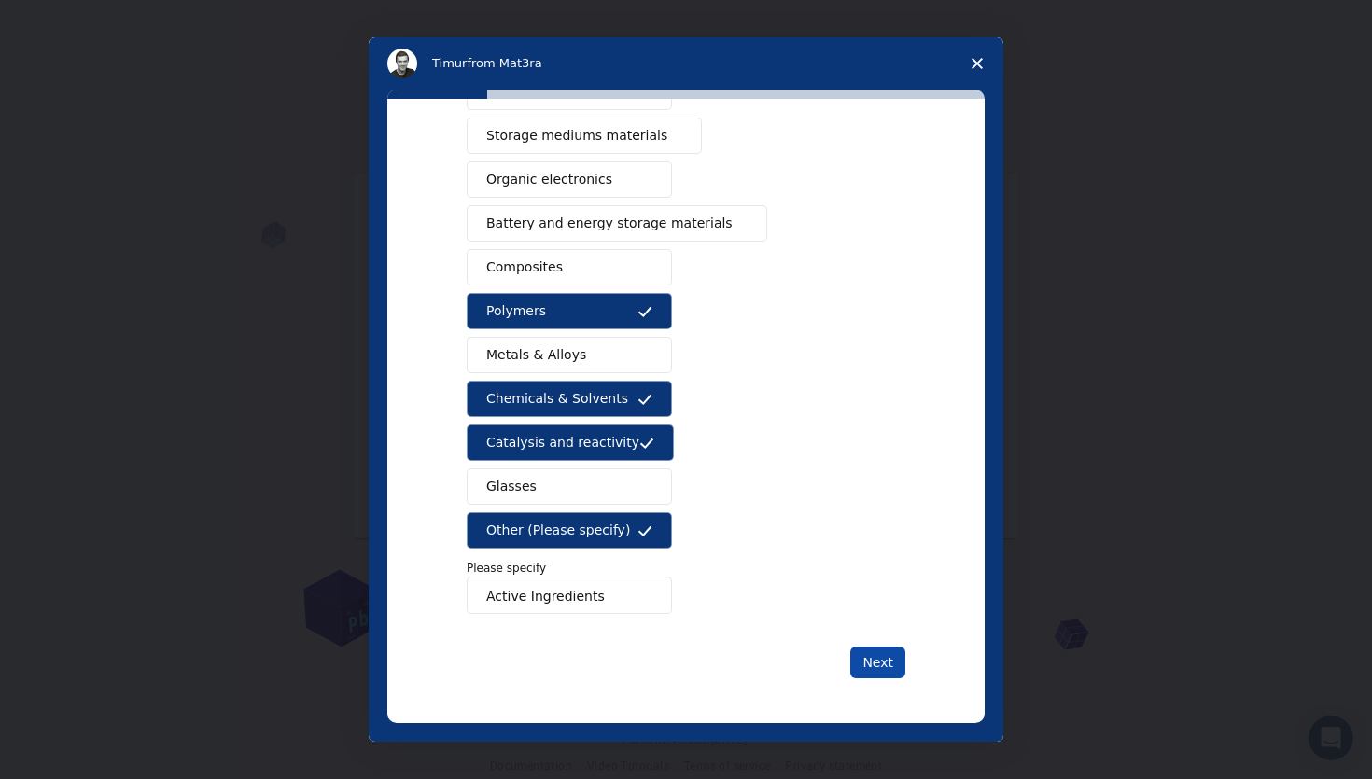
type input "Active Ingredients"
click at [856, 658] on button "Next" at bounding box center [877, 663] width 55 height 32
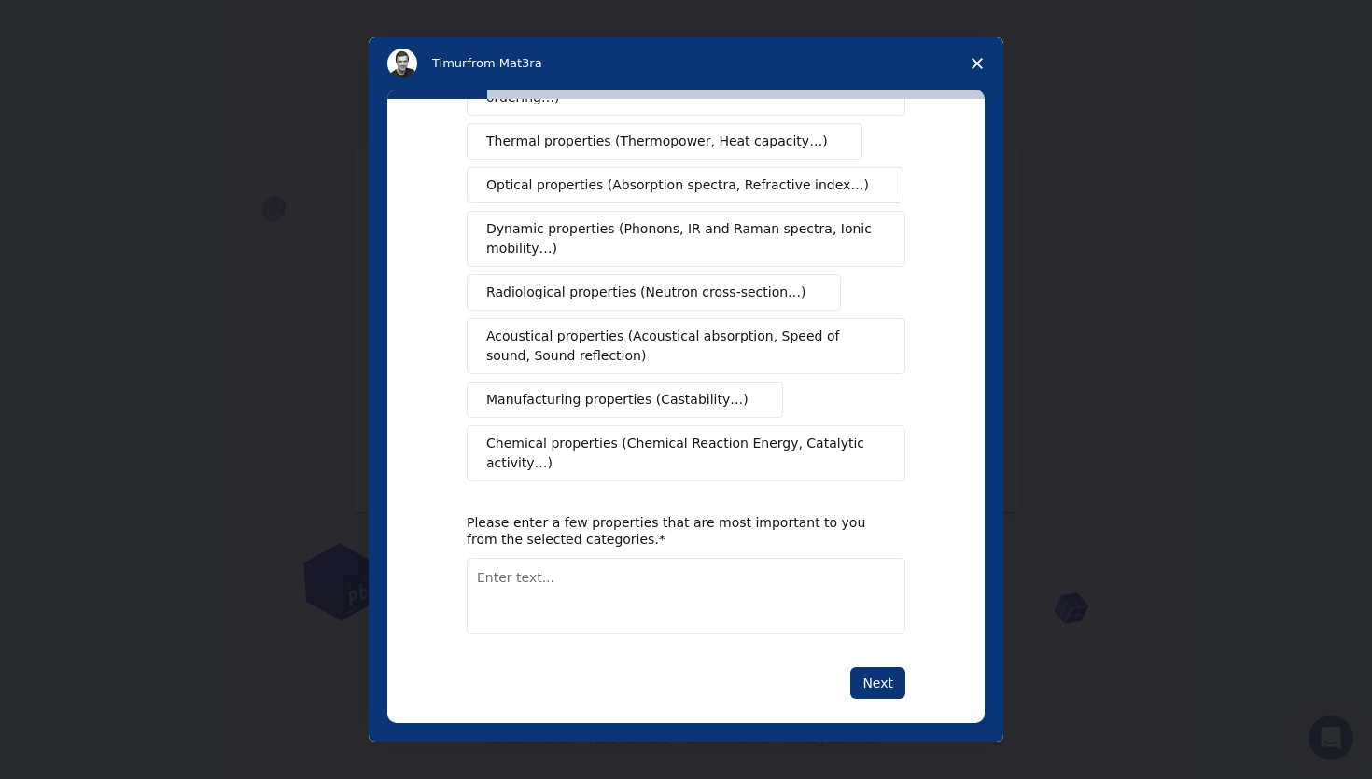
scroll to position [28, 0]
click at [589, 434] on span "Chemical properties (Chemical Reaction Energy, Catalytic activity…)" at bounding box center [679, 453] width 386 height 39
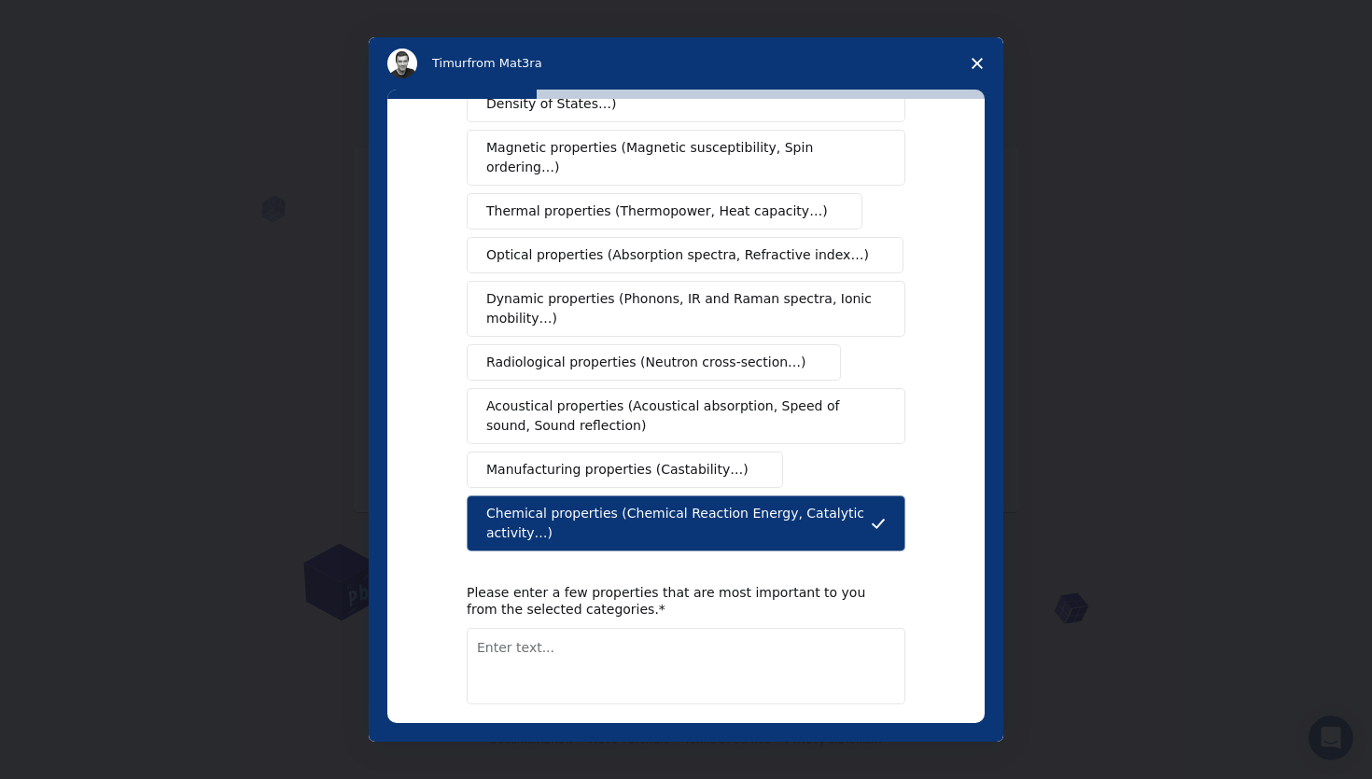
scroll to position [237, 0]
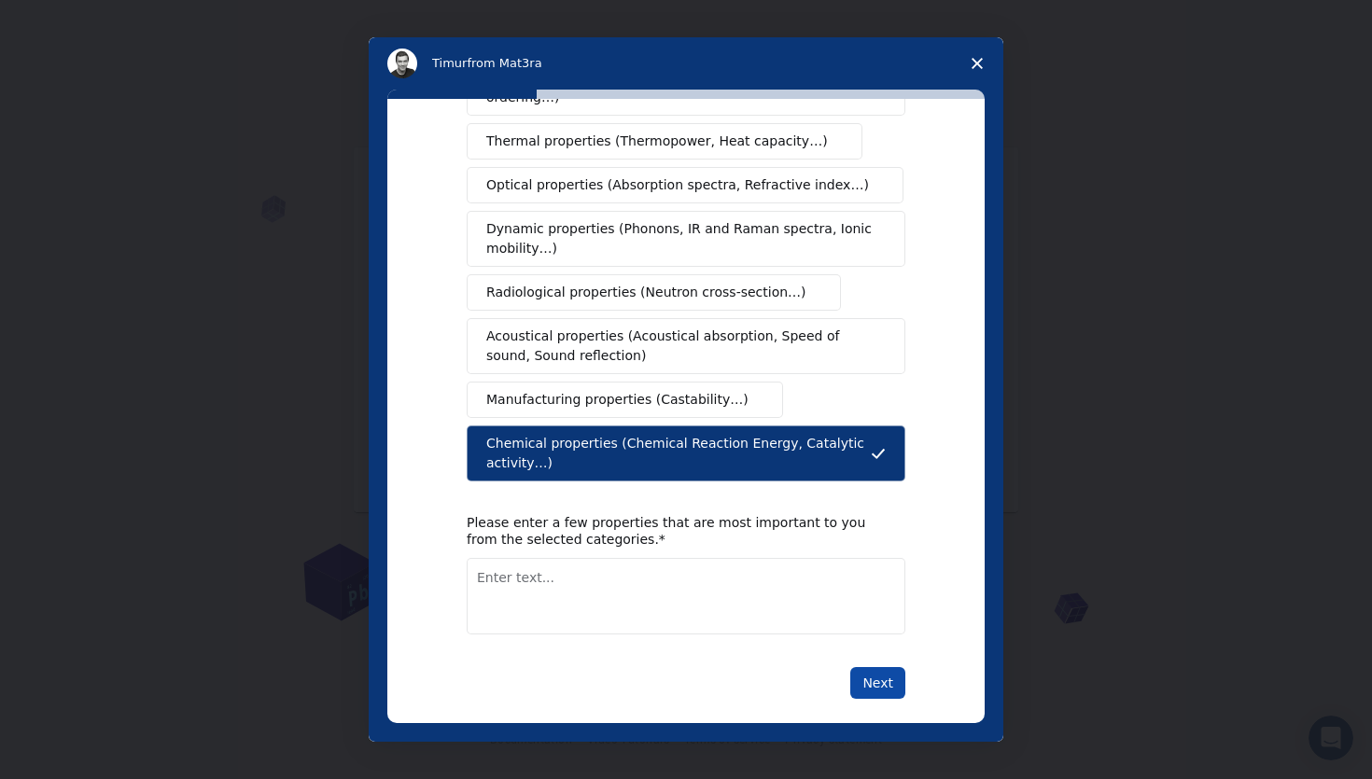
click at [866, 667] on button "Next" at bounding box center [877, 683] width 55 height 32
click at [688, 583] on textarea "Enter text..." at bounding box center [686, 596] width 439 height 77
click at [670, 572] on textarea "Enter text..." at bounding box center [686, 596] width 439 height 77
type textarea "Thermal stability, degradation rate, degradation conditions, toxicity, quality …"
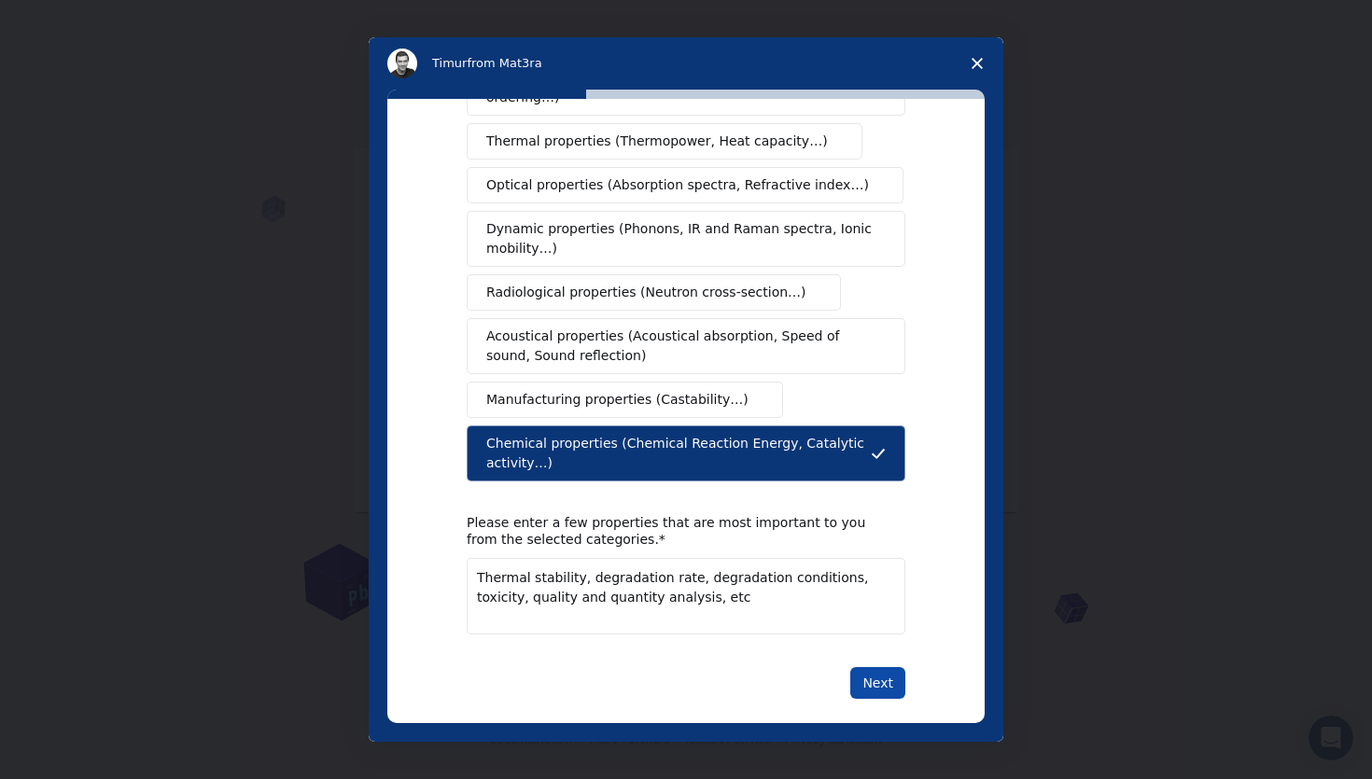
click at [855, 668] on button "Next" at bounding box center [877, 683] width 55 height 32
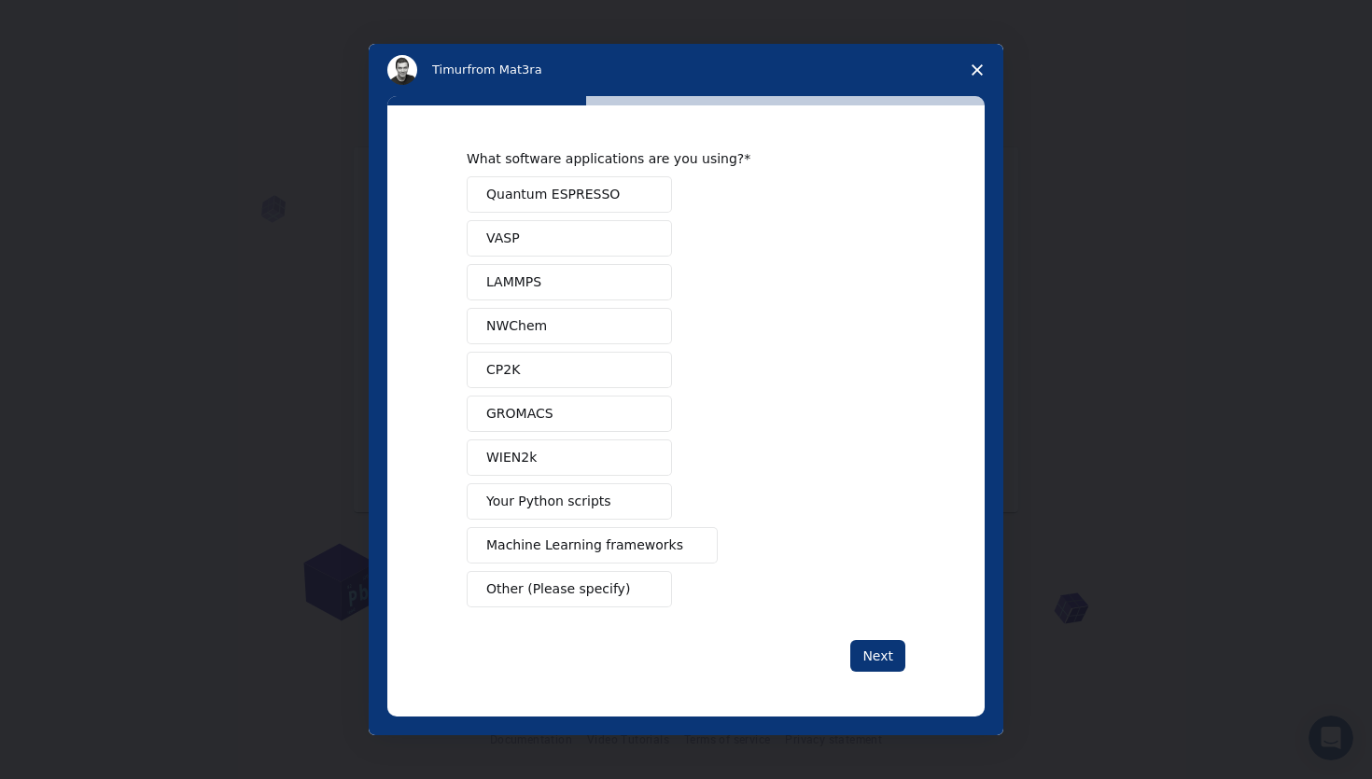
click at [528, 327] on span "NWChem" at bounding box center [516, 326] width 61 height 20
click at [610, 314] on button "NWChem" at bounding box center [569, 326] width 205 height 36
click at [572, 581] on span "Other (Please specify)" at bounding box center [558, 589] width 144 height 20
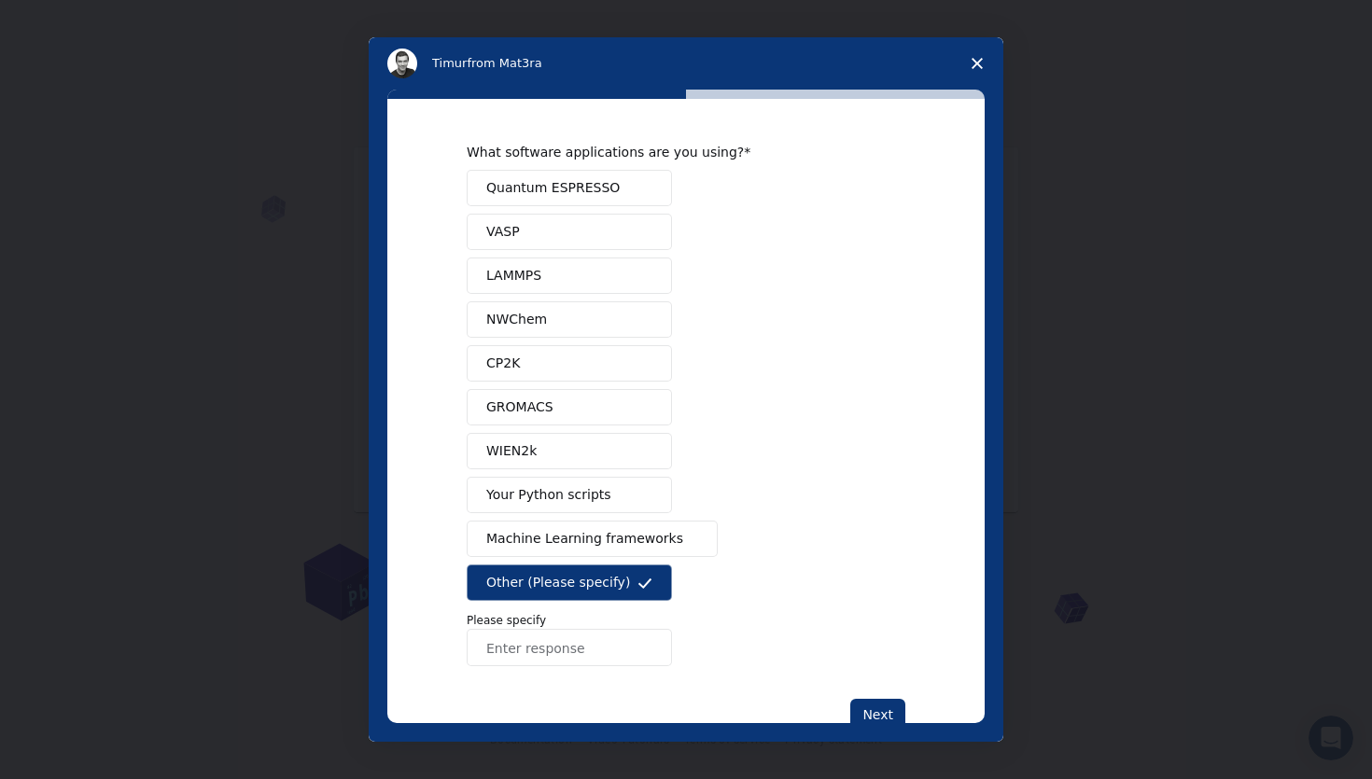
click at [534, 654] on input "Enter response" at bounding box center [569, 647] width 205 height 37
type input "A"
